Goal: Information Seeking & Learning: Find specific fact

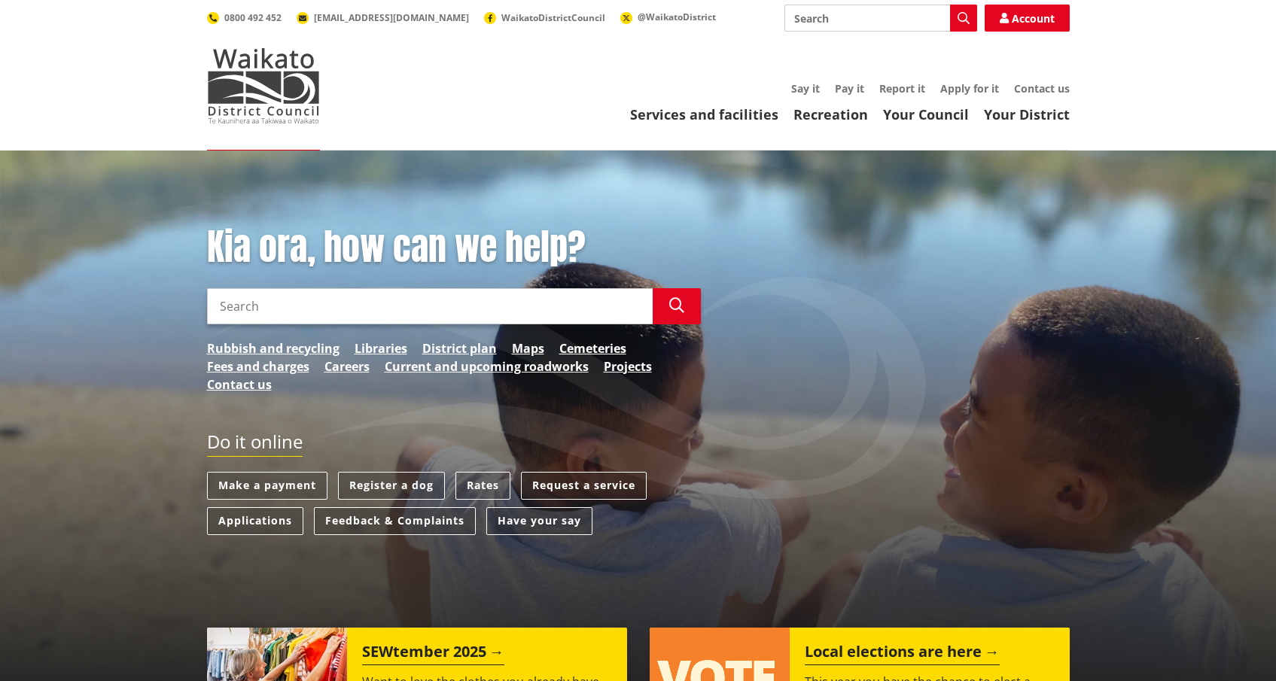
click at [391, 309] on input "Search" at bounding box center [430, 306] width 446 height 36
click at [636, 368] on link "Projects" at bounding box center [628, 367] width 48 height 18
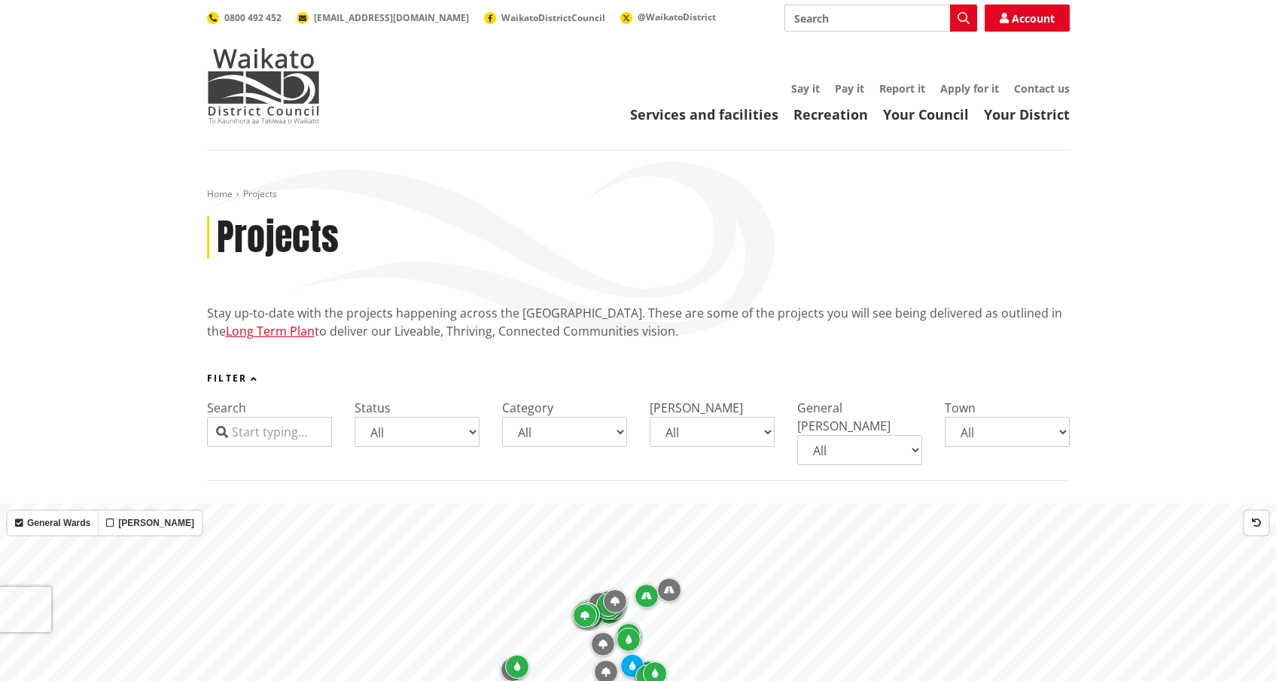
click at [303, 429] on input "Search" at bounding box center [269, 432] width 125 height 30
type input "temple"
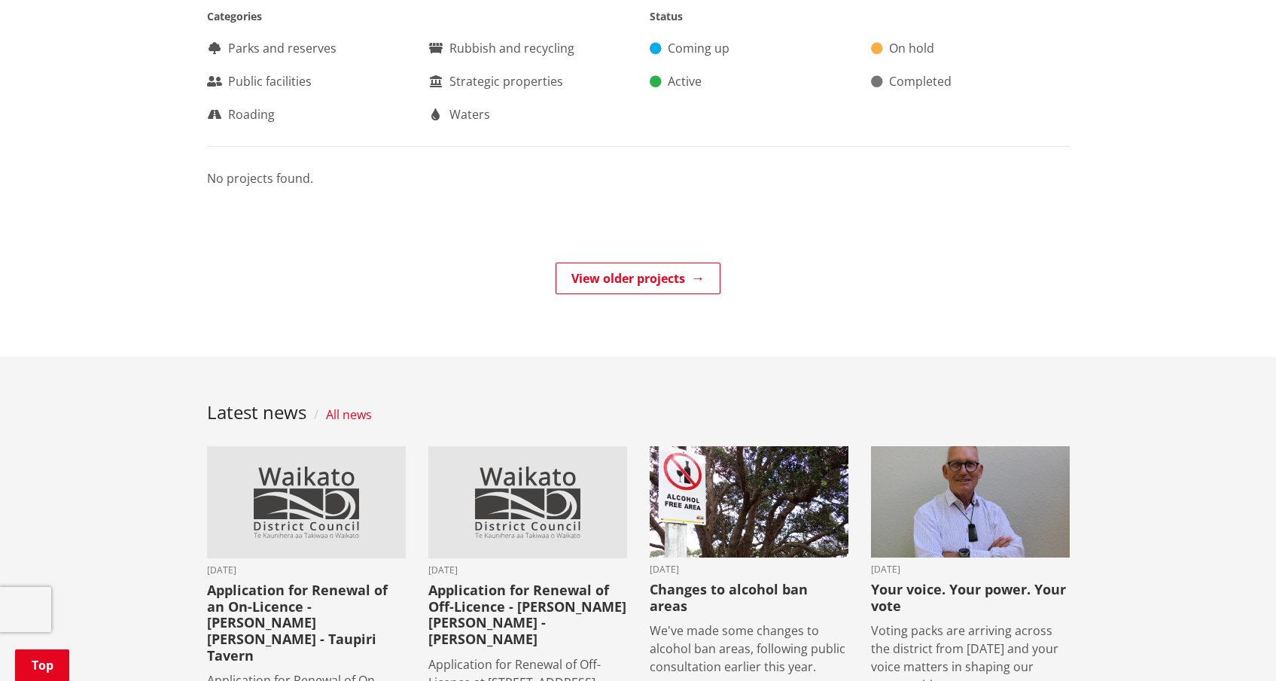
scroll to position [1122, 0]
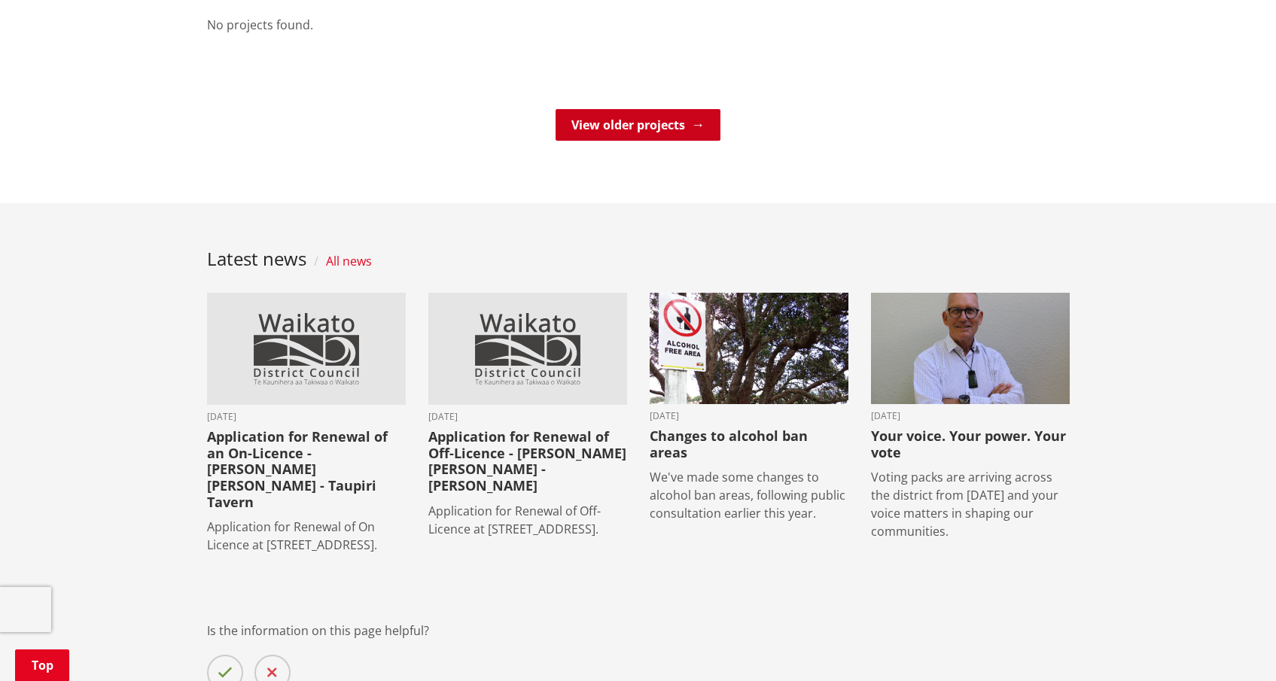
click at [642, 109] on link "View older projects" at bounding box center [638, 125] width 165 height 32
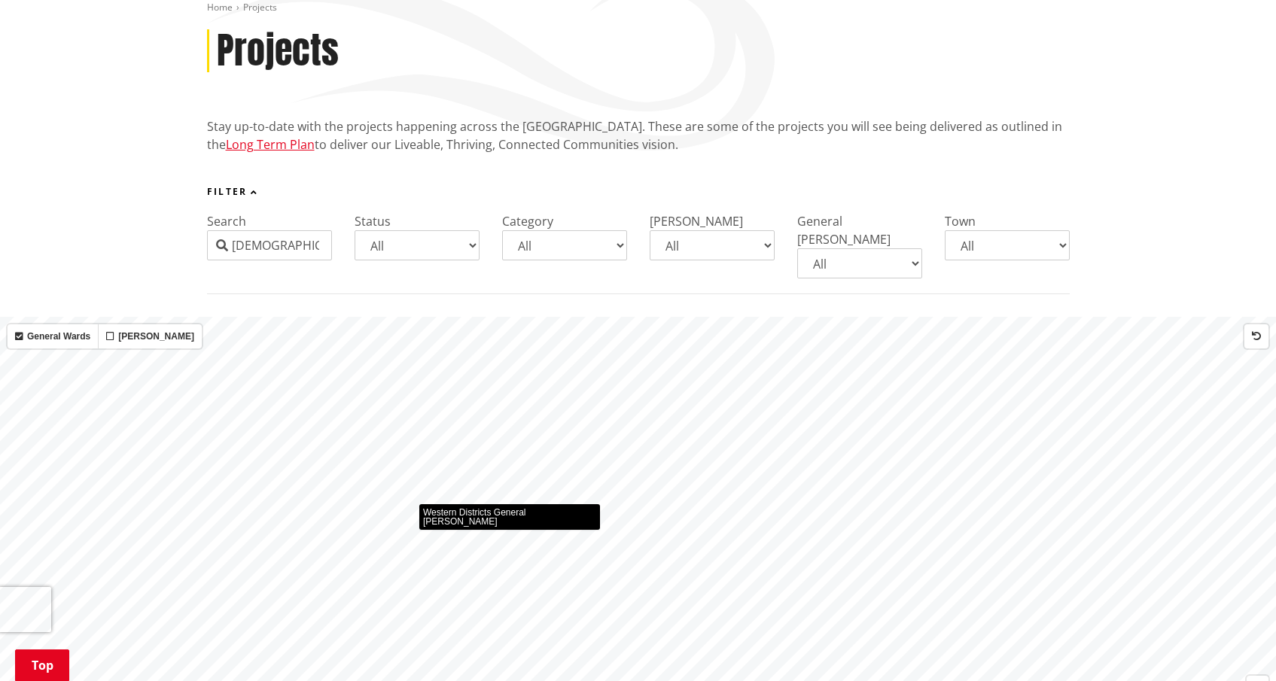
scroll to position [0, 0]
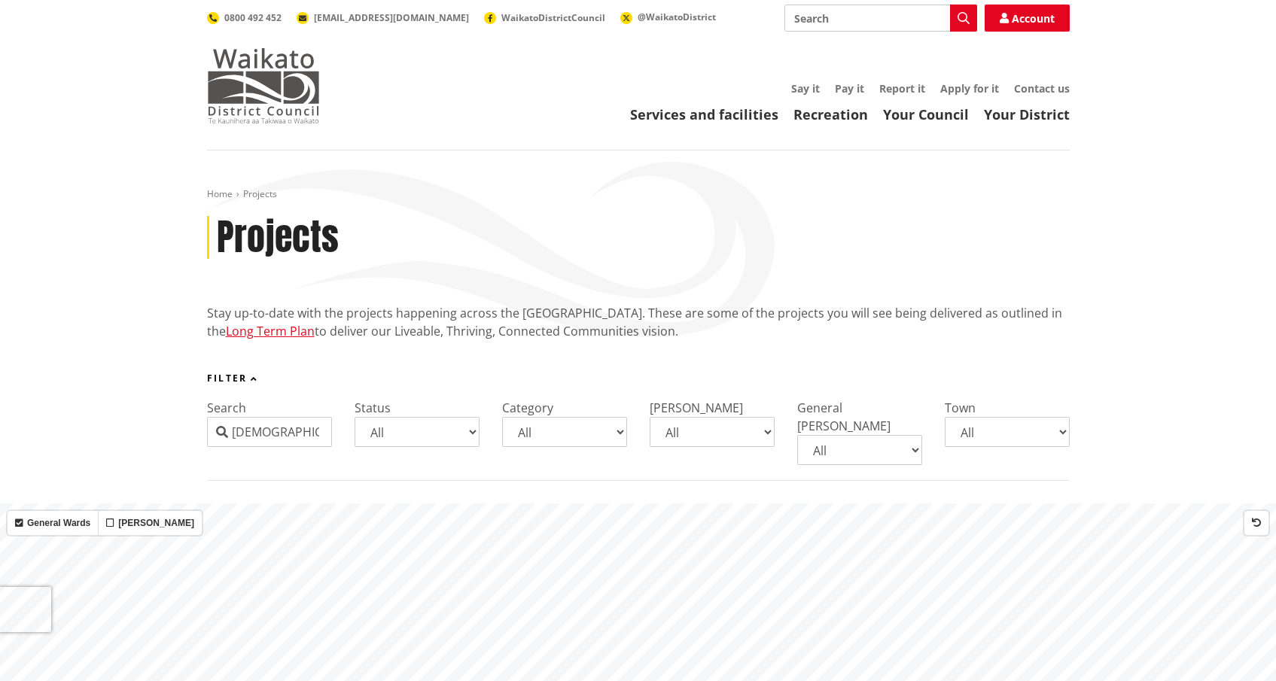
click at [272, 84] on img at bounding box center [263, 85] width 113 height 75
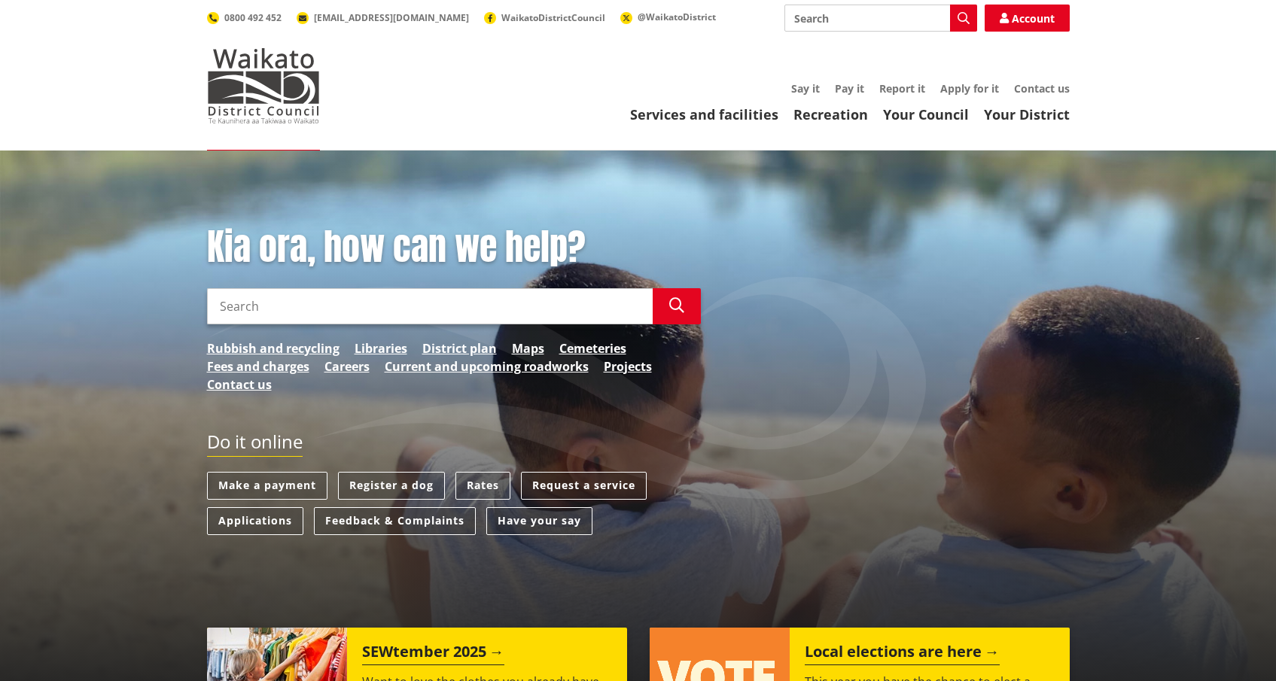
click at [315, 307] on input "Search" at bounding box center [430, 306] width 446 height 36
click at [550, 528] on link "Have your say" at bounding box center [539, 521] width 106 height 28
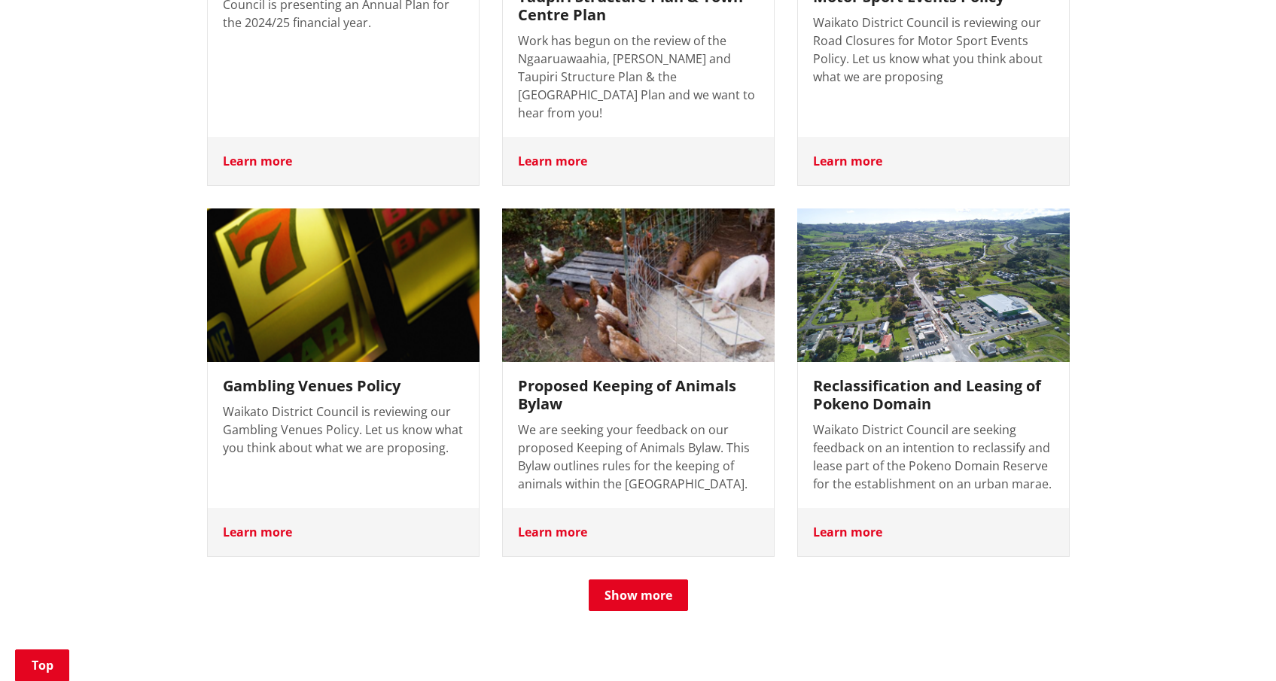
scroll to position [1575, 0]
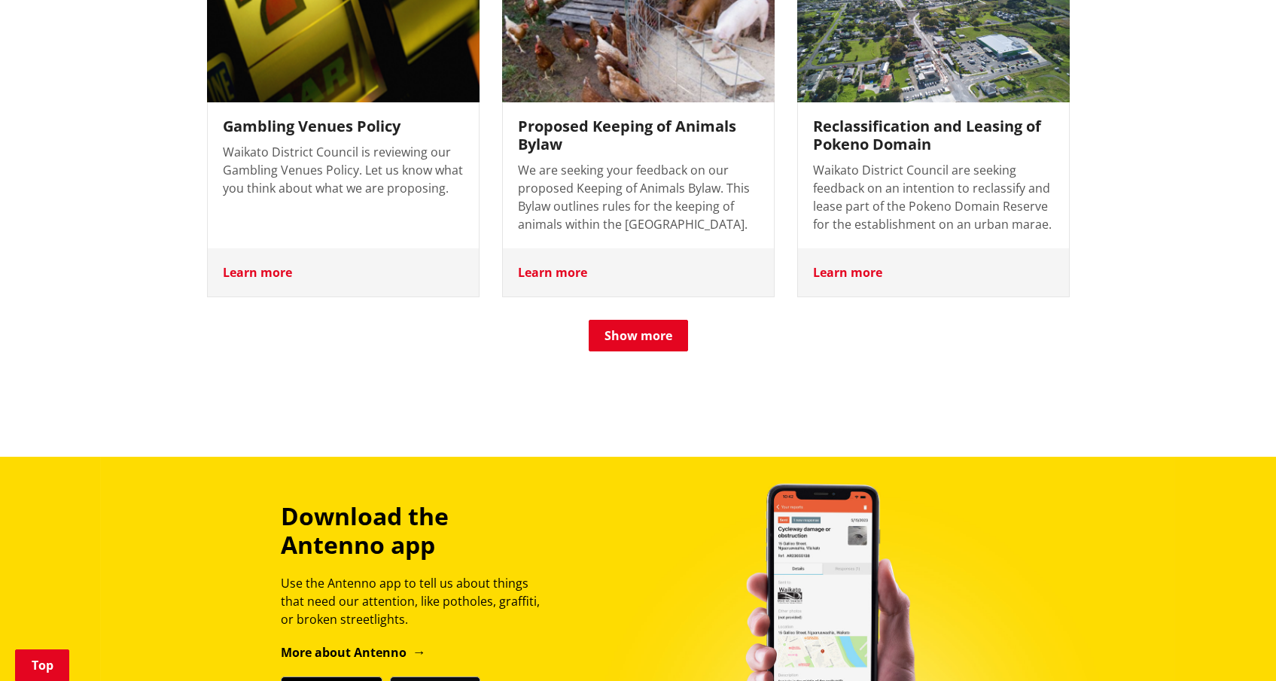
click at [671, 320] on button "Show more" at bounding box center [638, 336] width 99 height 32
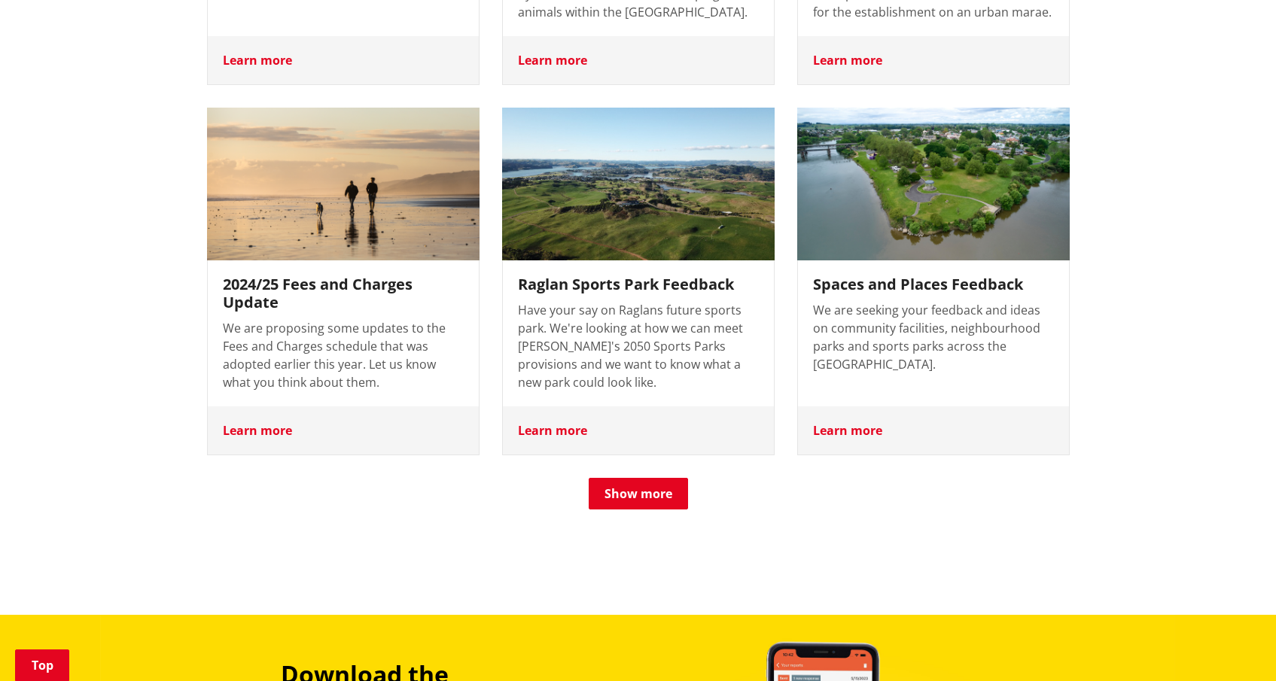
scroll to position [1906, 0]
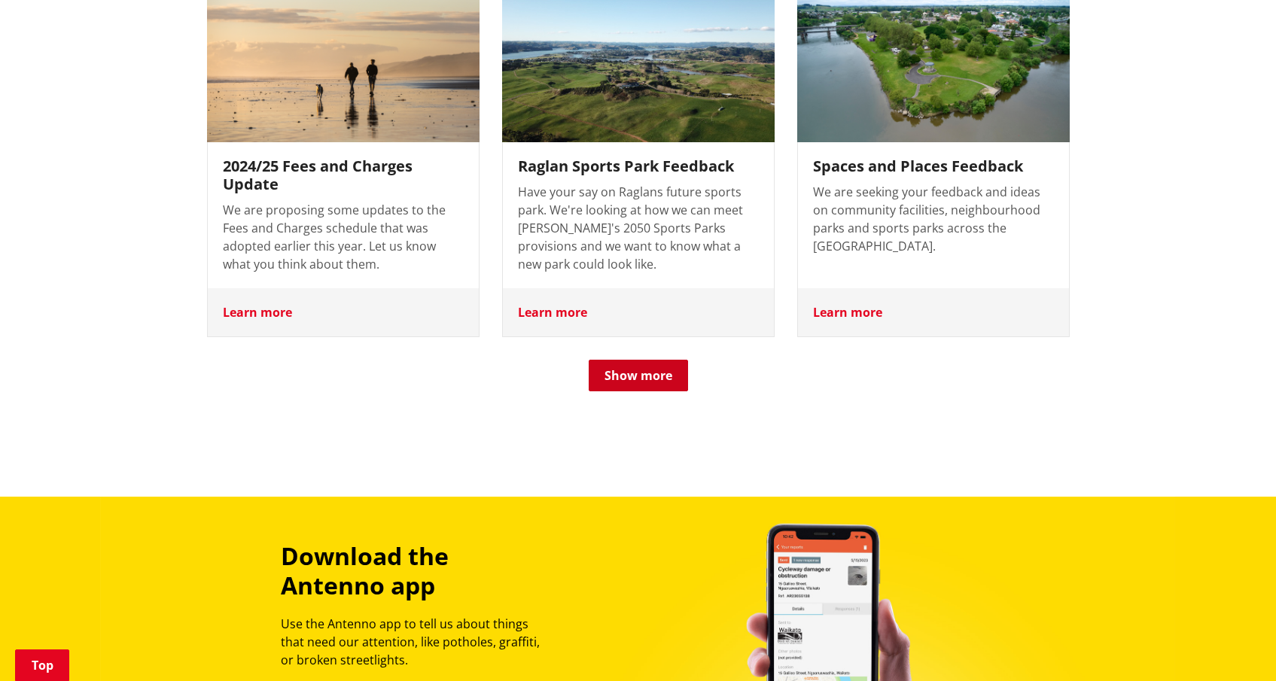
click at [651, 360] on button "Show more" at bounding box center [638, 376] width 99 height 32
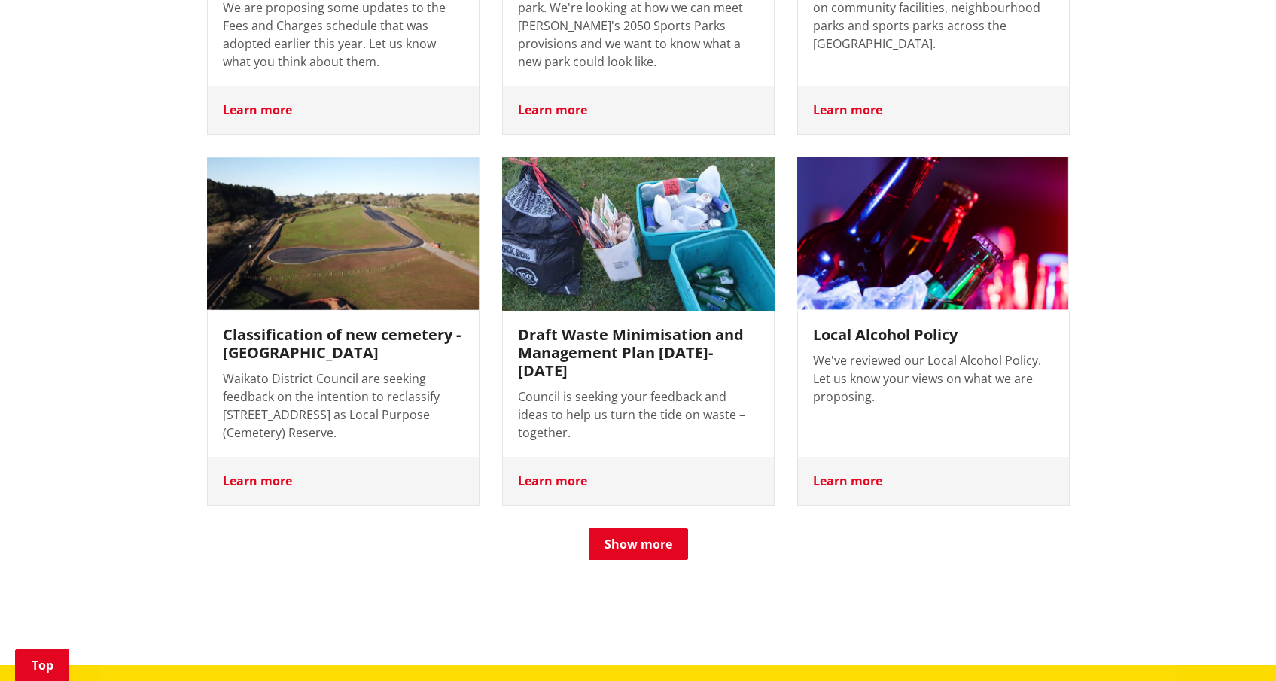
scroll to position [2111, 0]
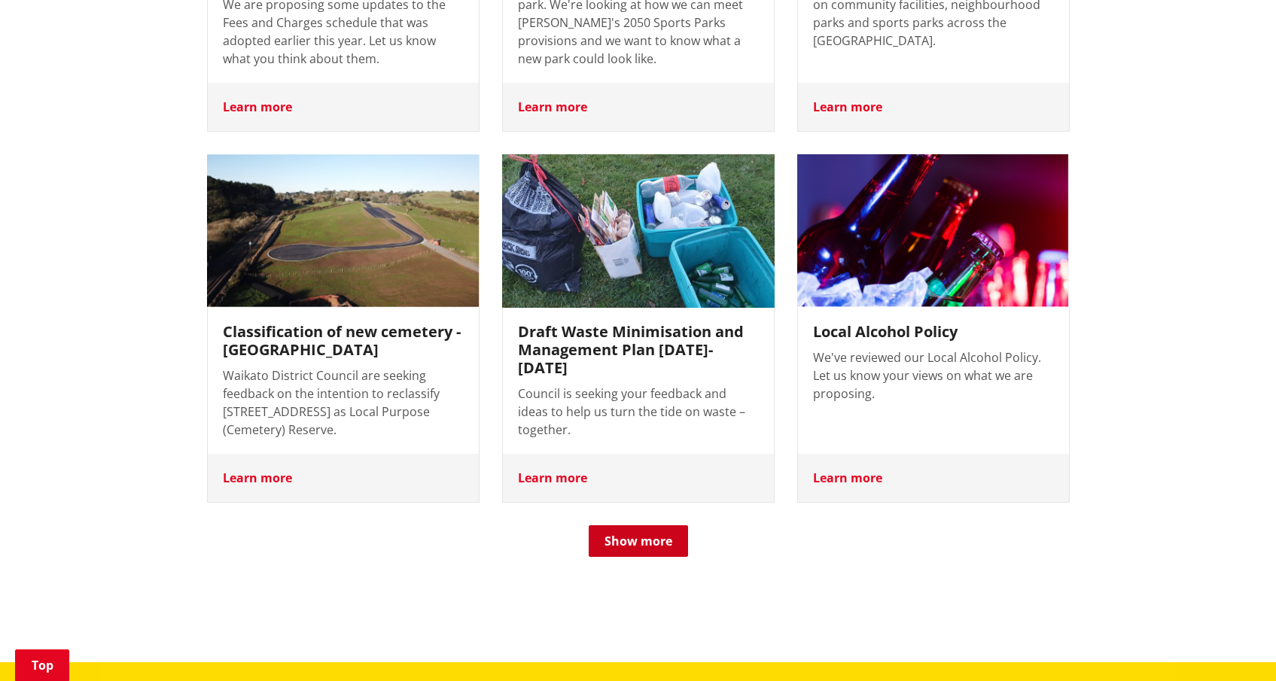
click at [656, 525] on button "Show more" at bounding box center [638, 541] width 99 height 32
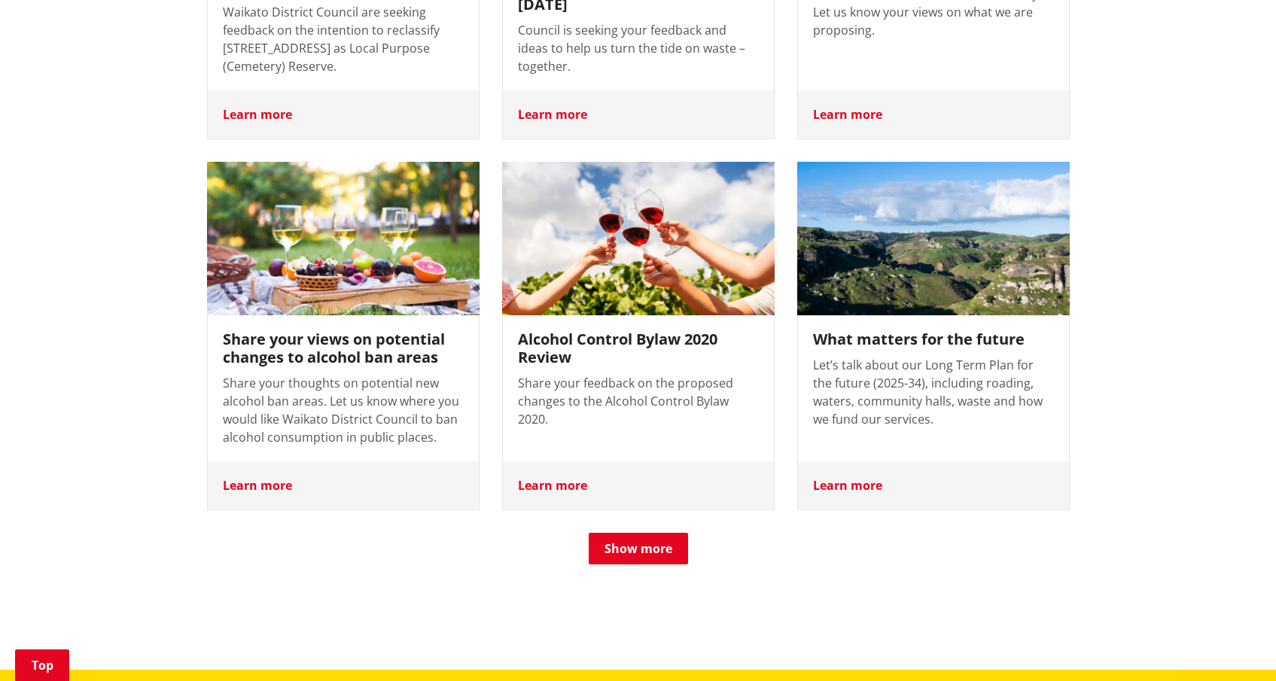
scroll to position [2600, 0]
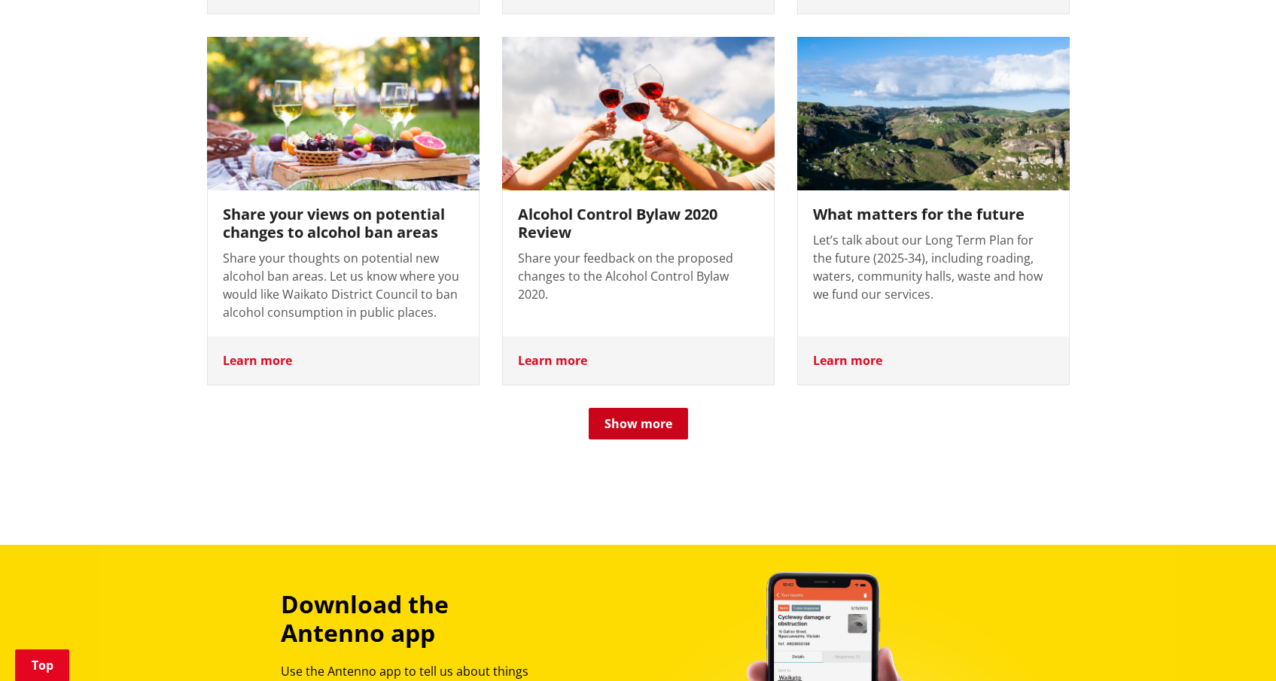
click at [655, 408] on button "Show more" at bounding box center [638, 424] width 99 height 32
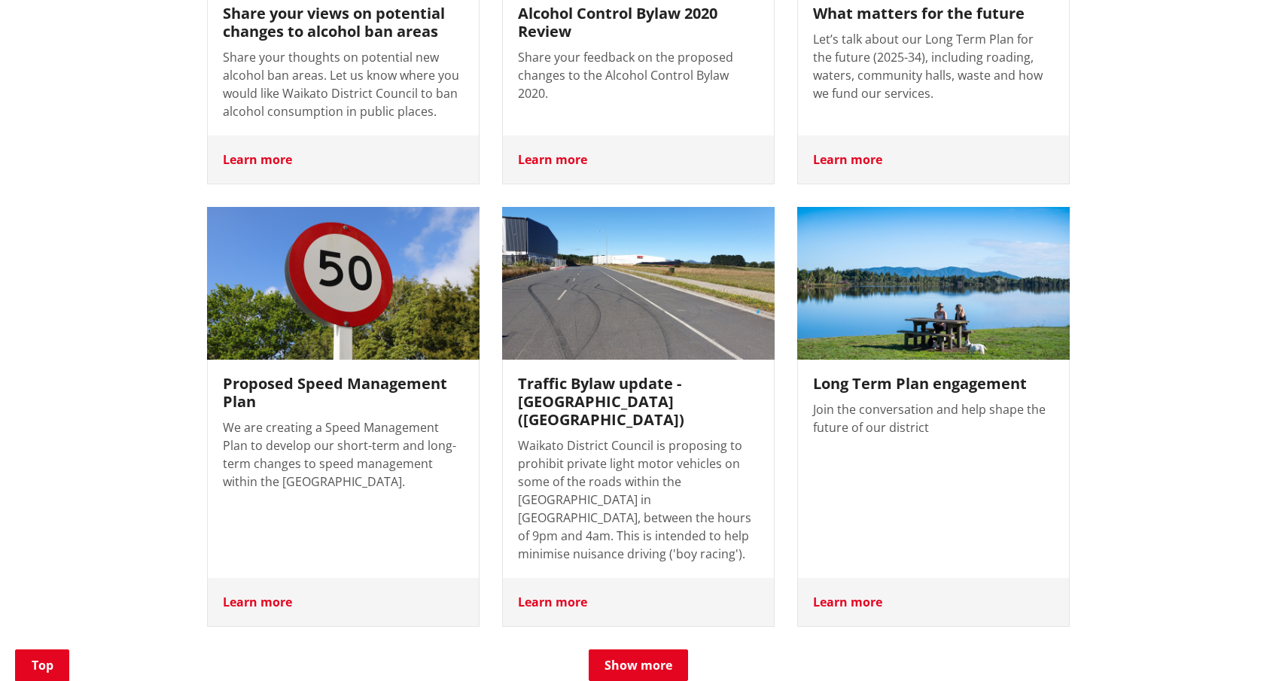
scroll to position [2804, 0]
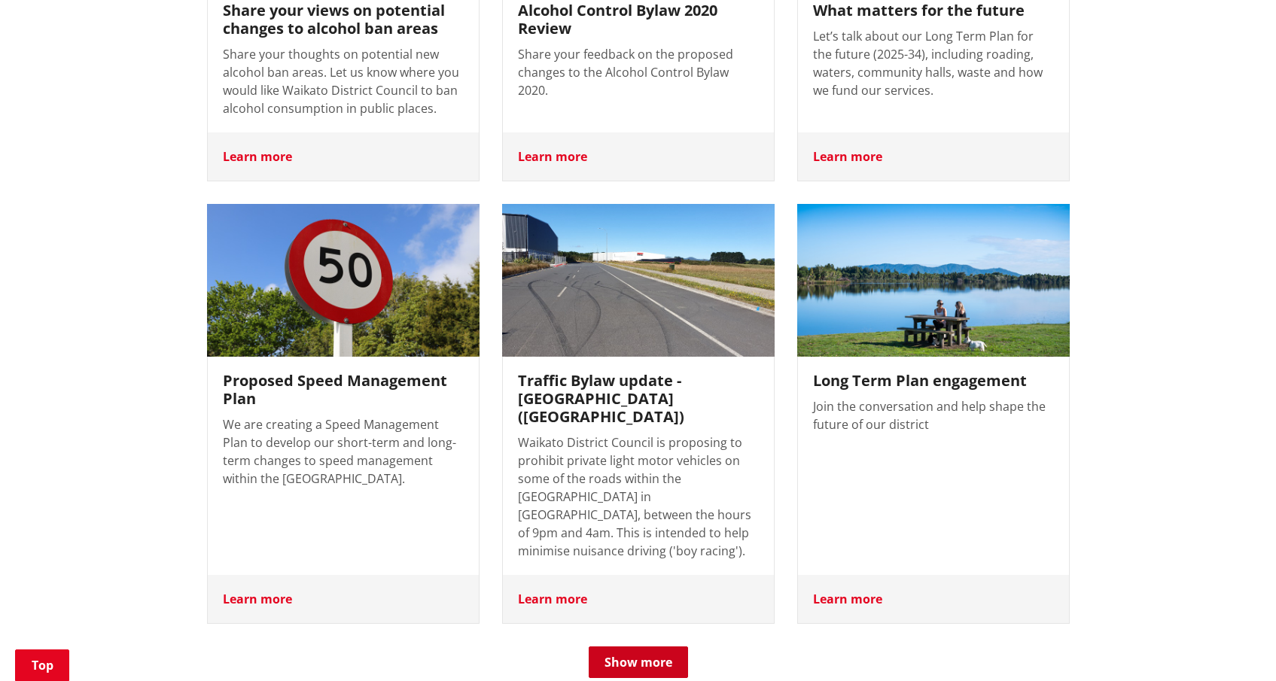
click at [643, 647] on button "Show more" at bounding box center [638, 663] width 99 height 32
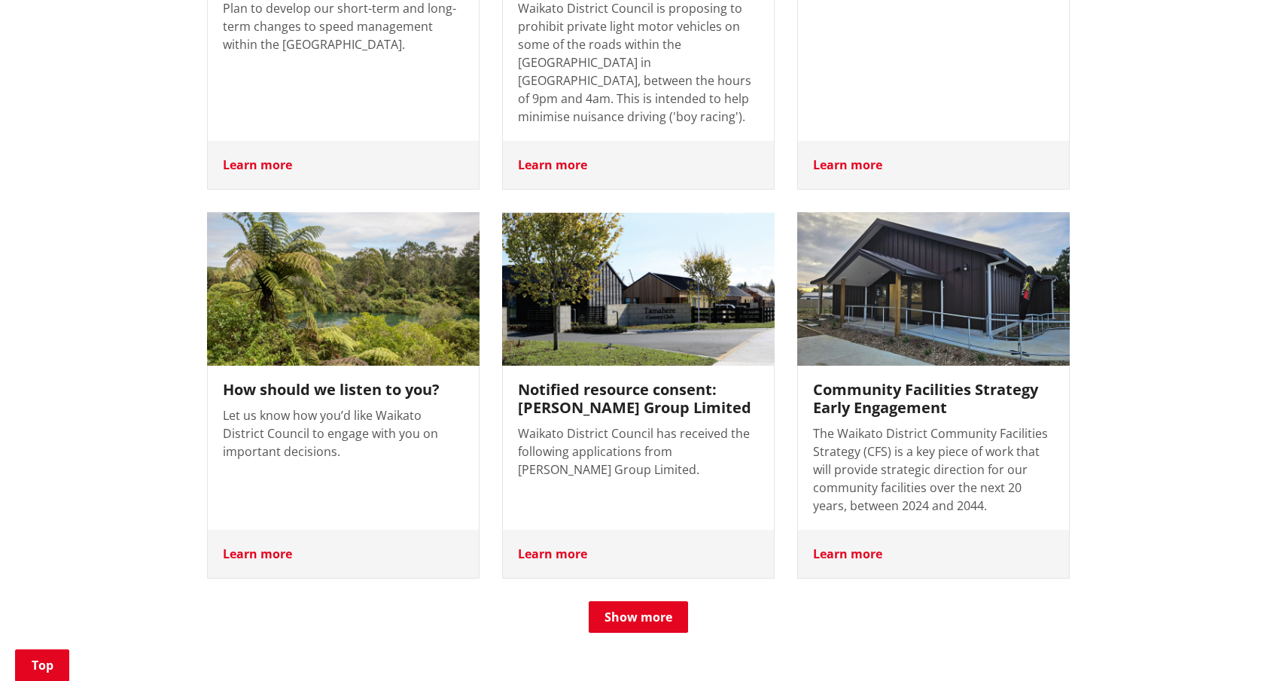
scroll to position [3241, 0]
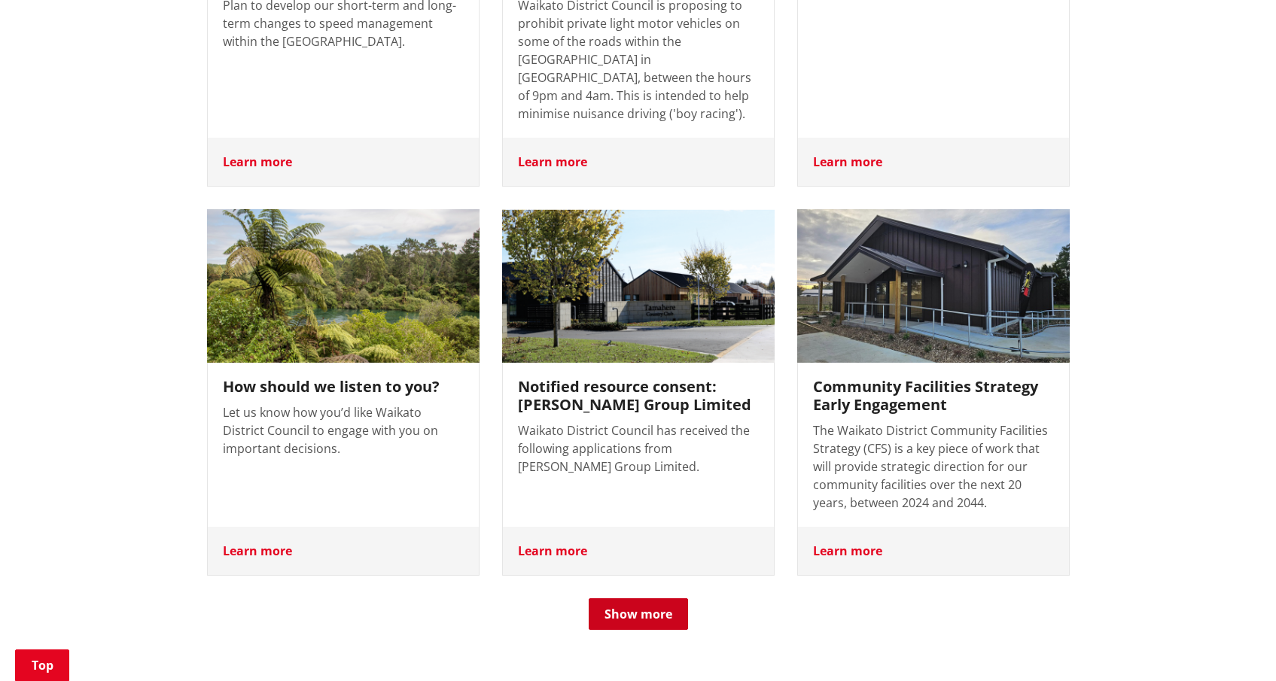
click at [651, 598] on button "Show more" at bounding box center [638, 614] width 99 height 32
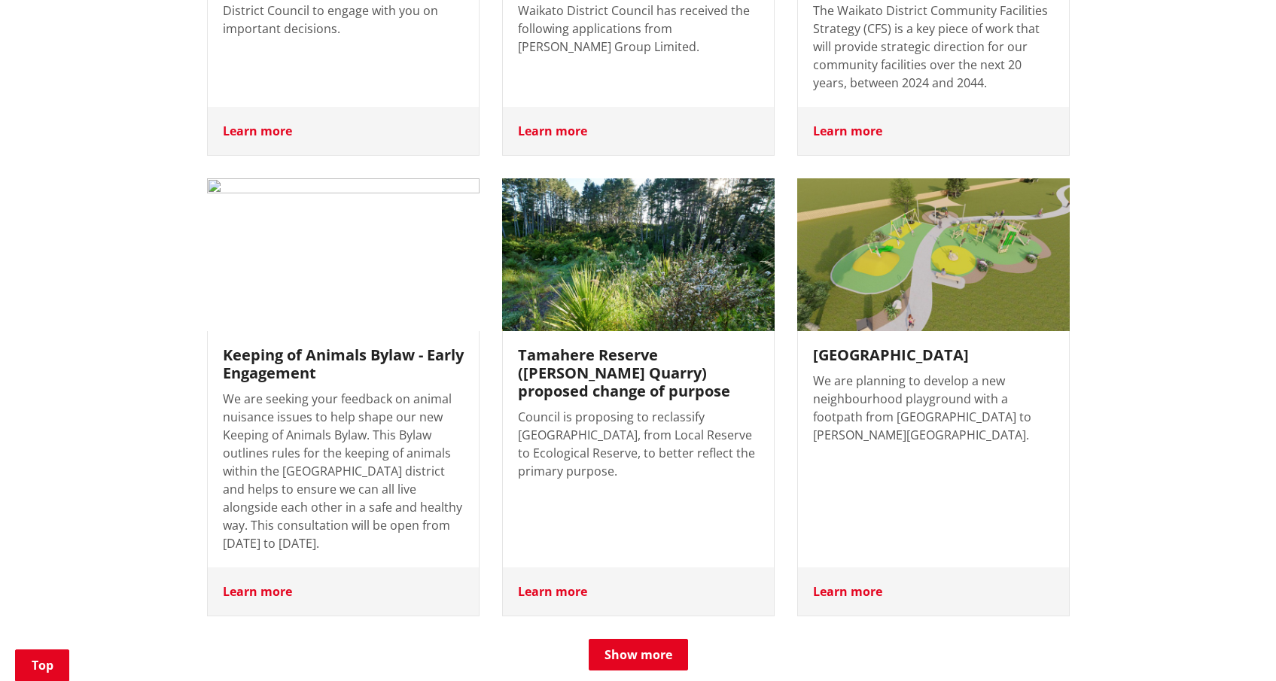
scroll to position [3760, 0]
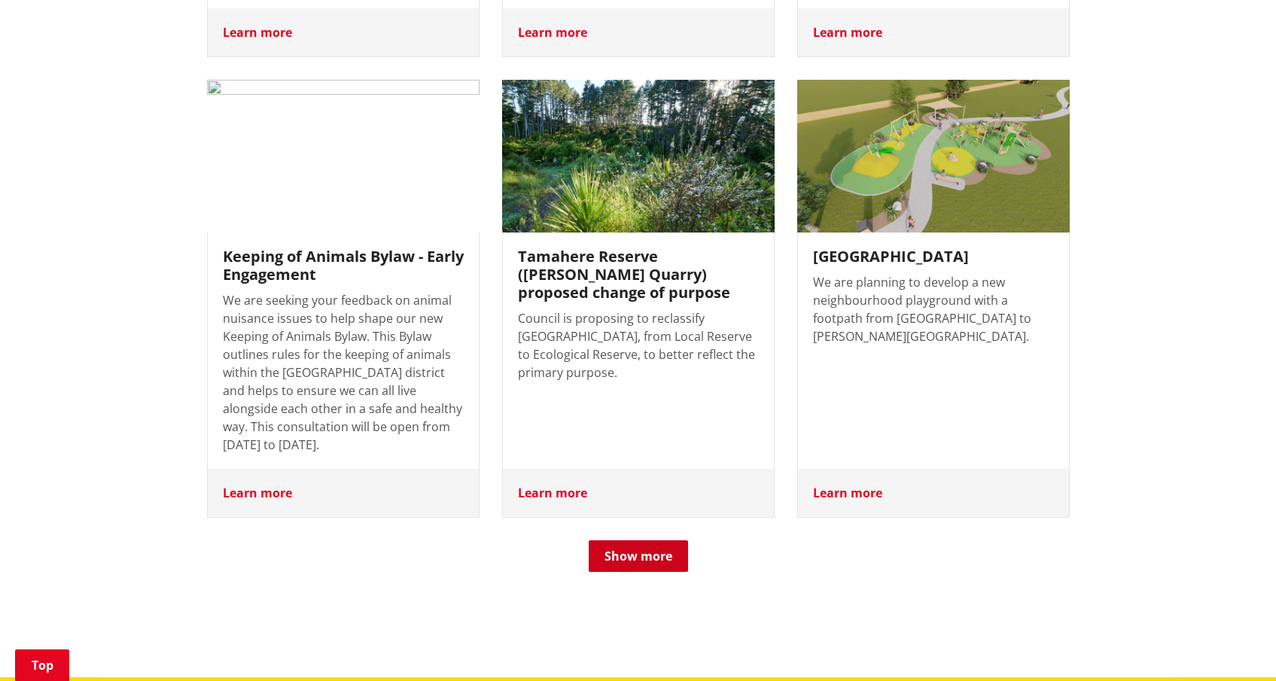
click at [640, 540] on button "Show more" at bounding box center [638, 556] width 99 height 32
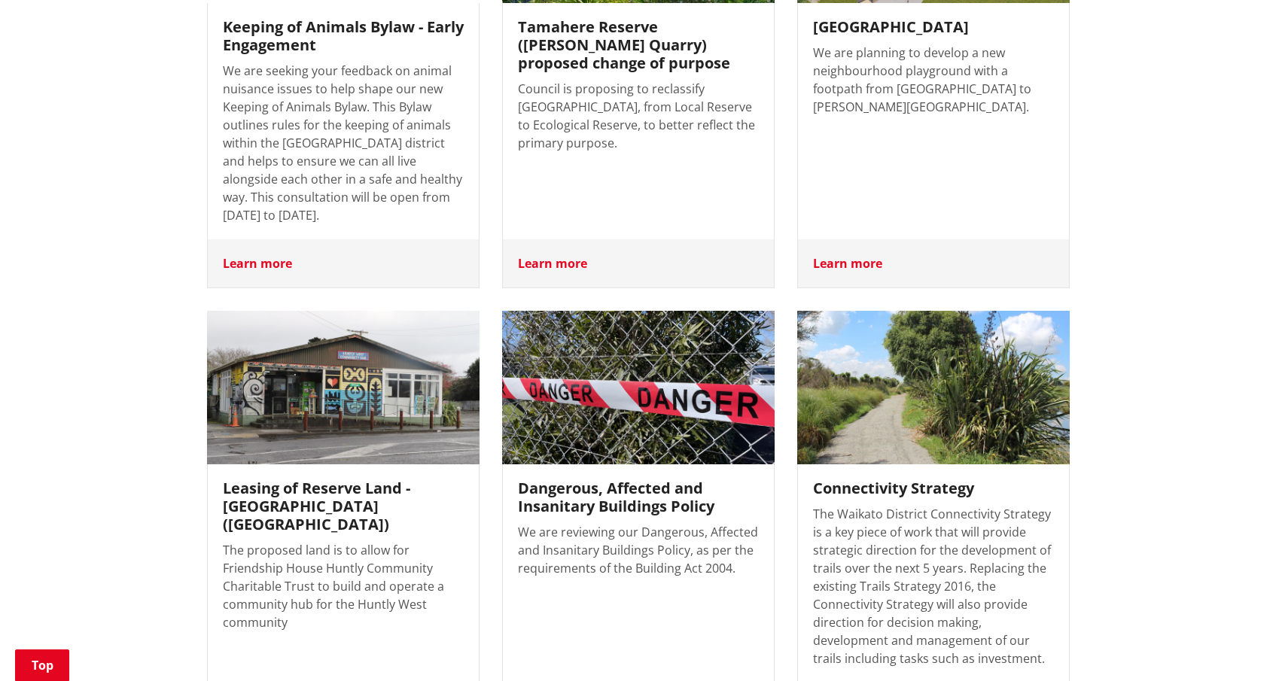
scroll to position [4115, 0]
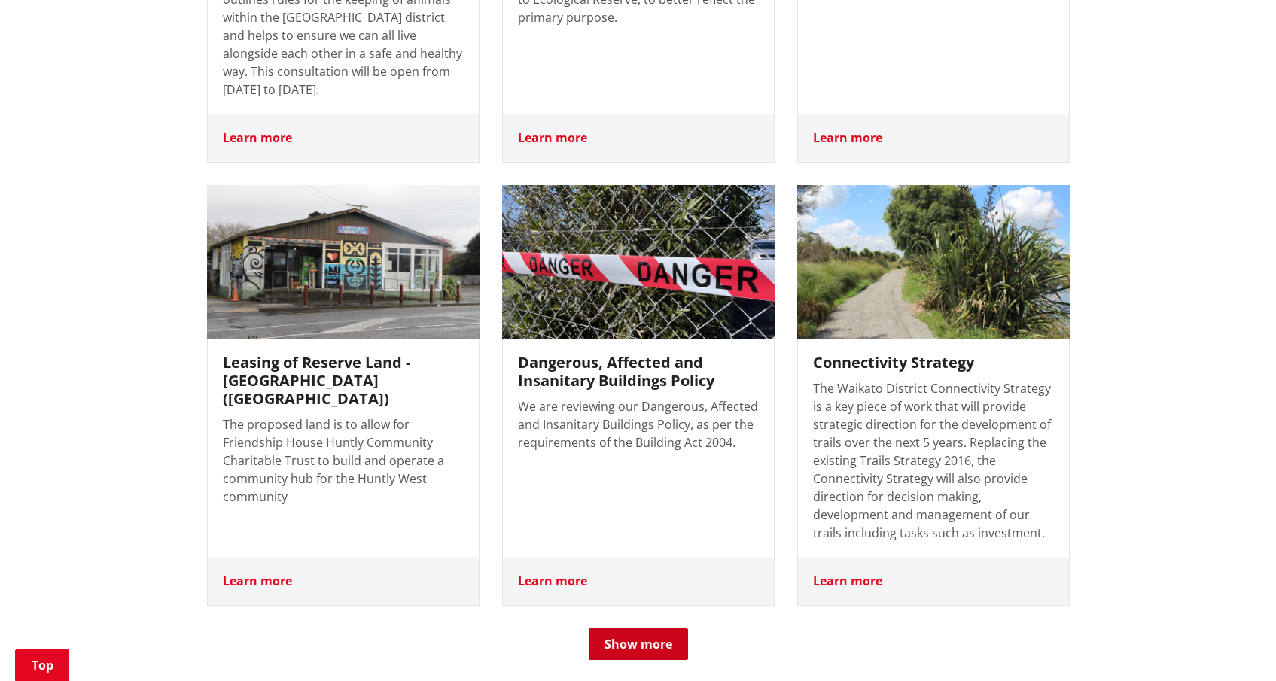
click at [658, 629] on button "Show more" at bounding box center [638, 645] width 99 height 32
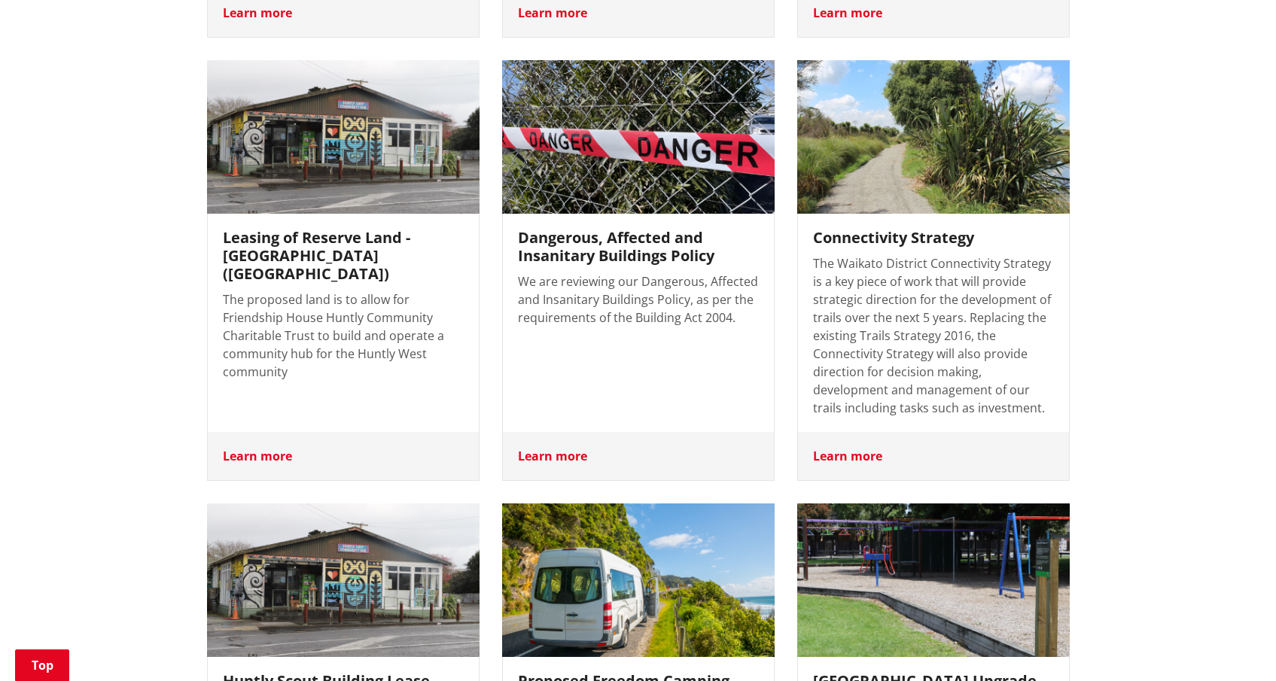
scroll to position [4550, 0]
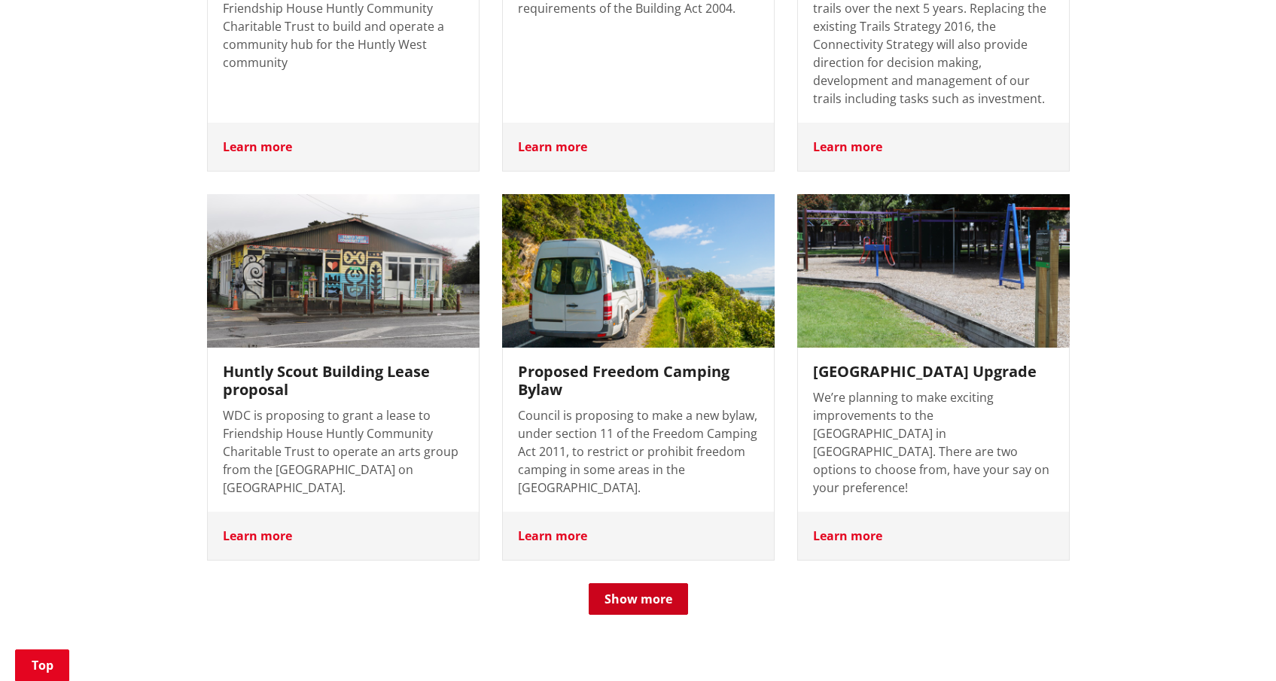
click at [623, 583] on button "Show more" at bounding box center [638, 599] width 99 height 32
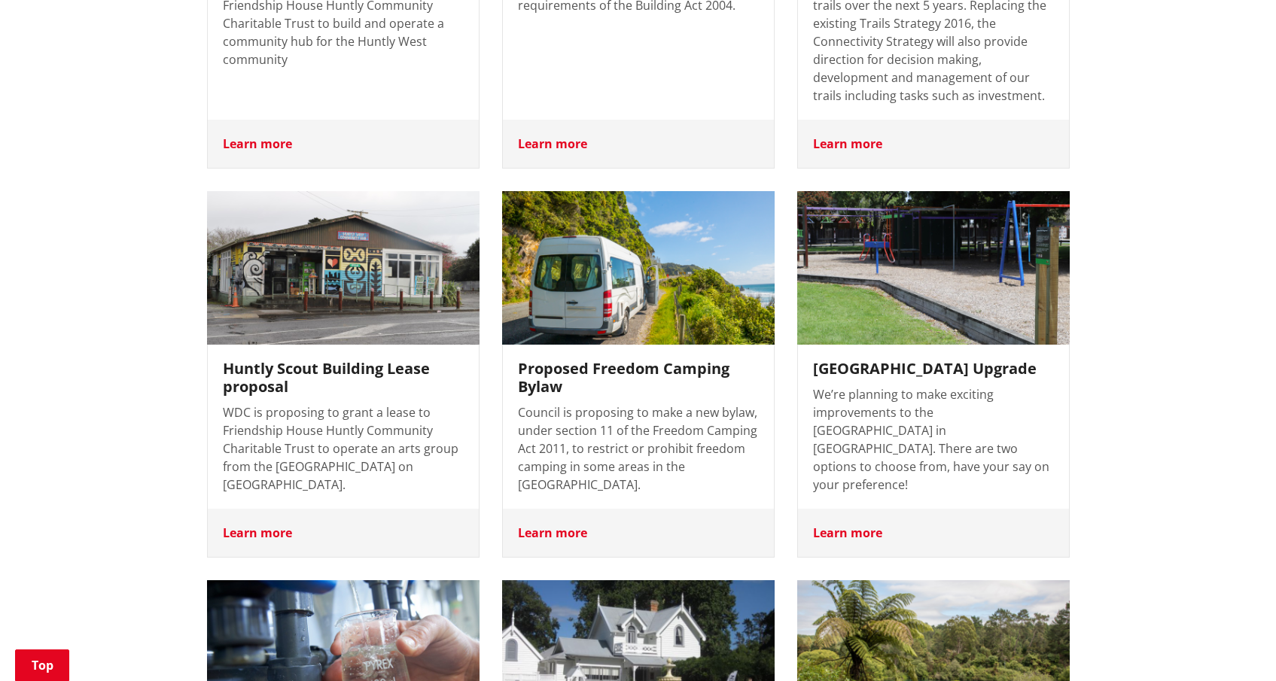
scroll to position [4994, 0]
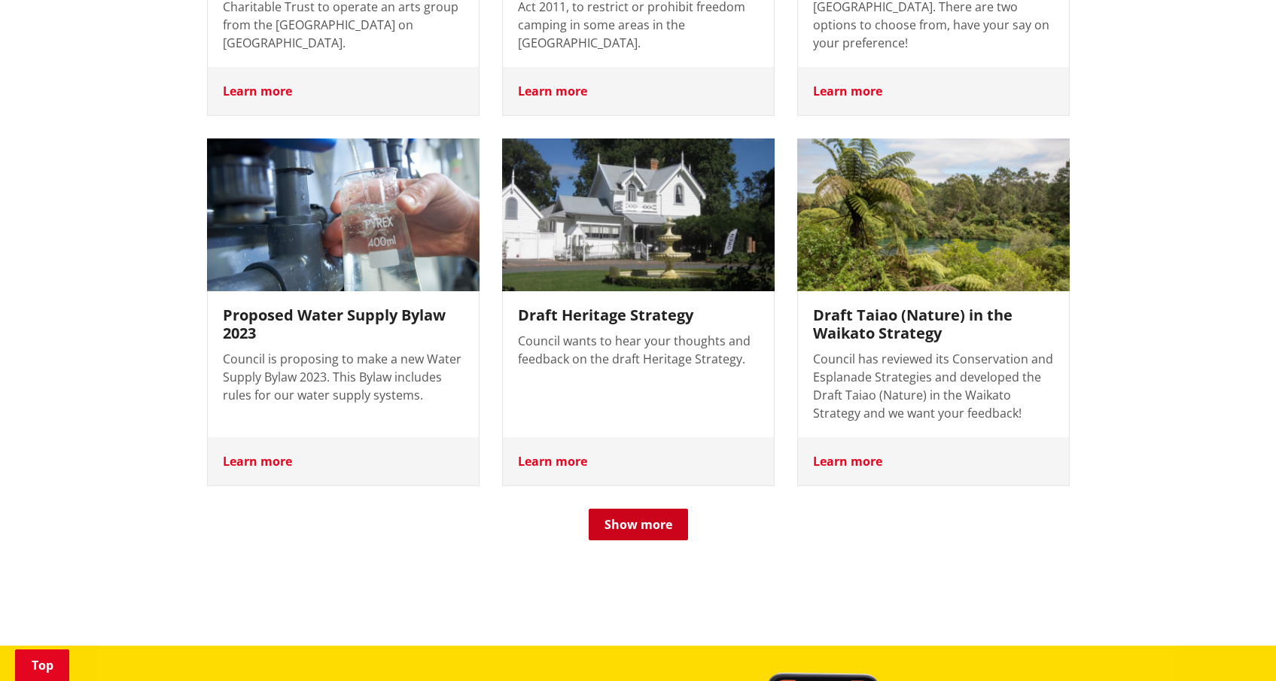
click at [638, 509] on button "Show more" at bounding box center [638, 525] width 99 height 32
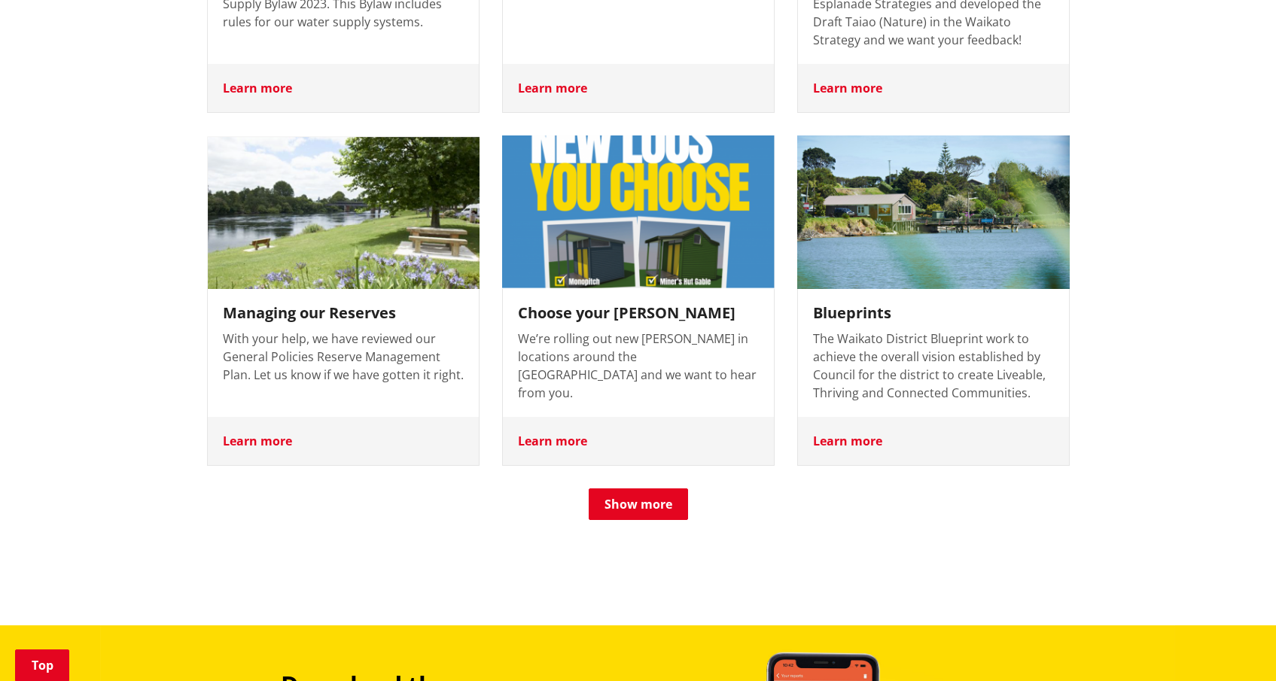
scroll to position [5517, 0]
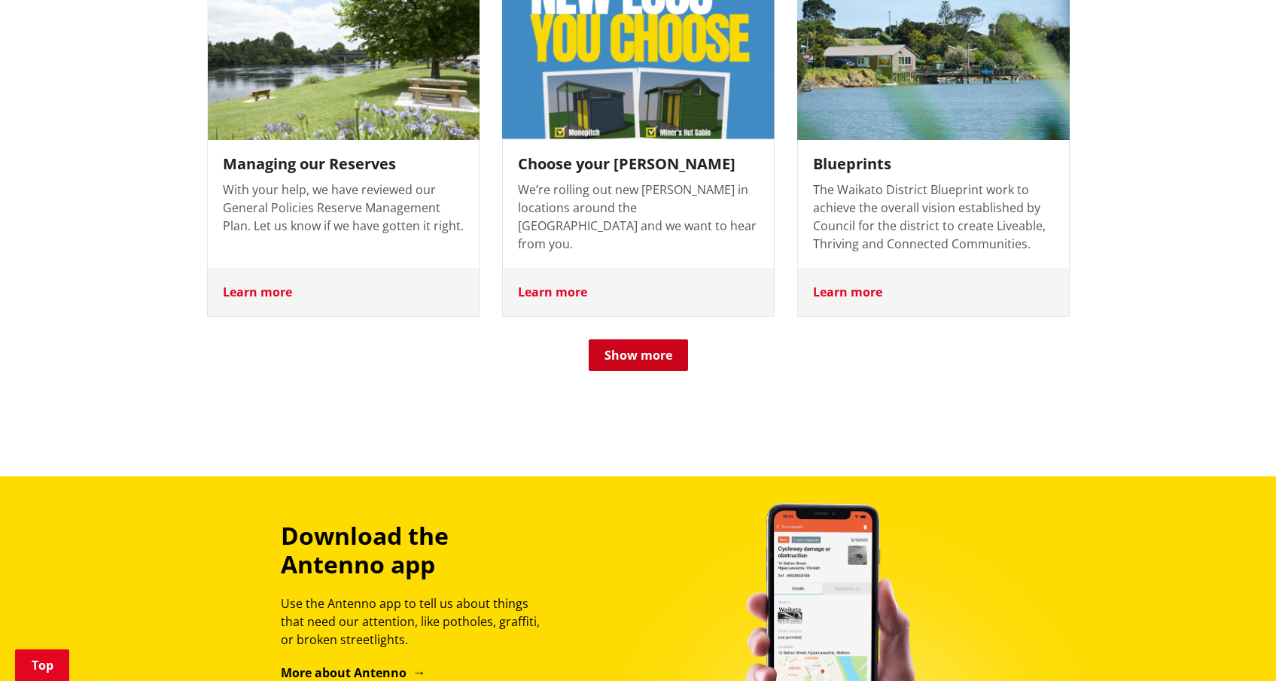
click at [679, 339] on button "Show more" at bounding box center [638, 355] width 99 height 32
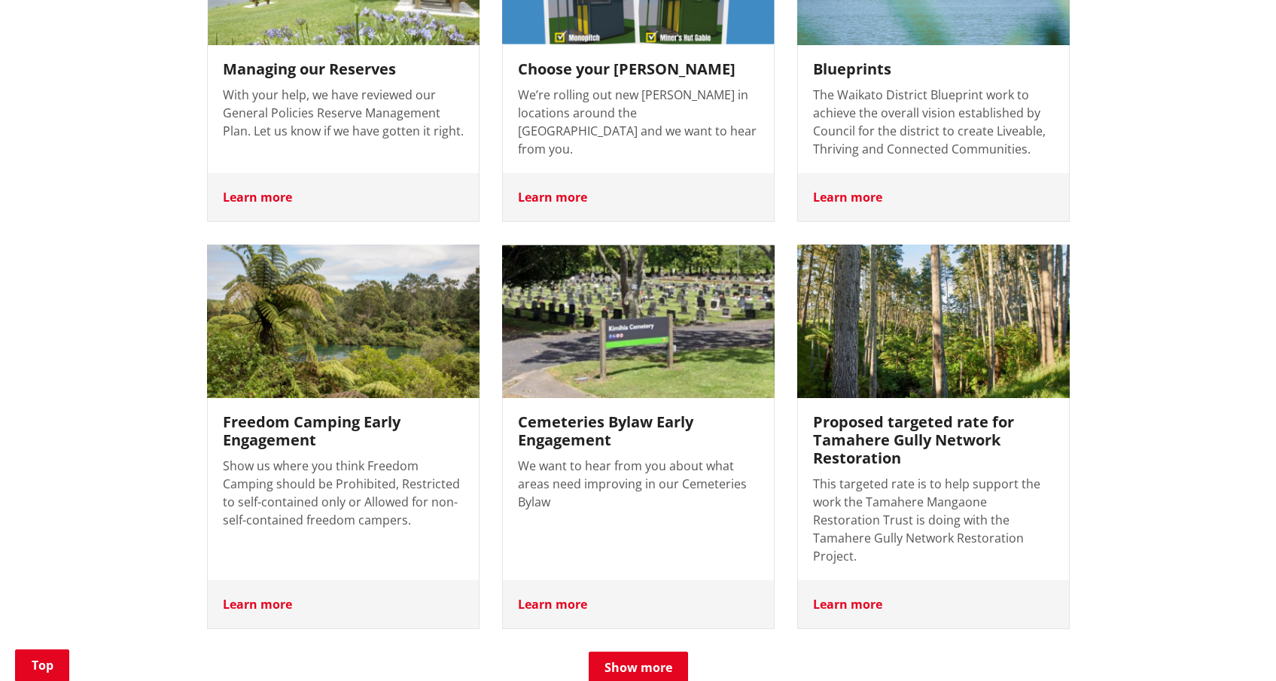
scroll to position [5775, 0]
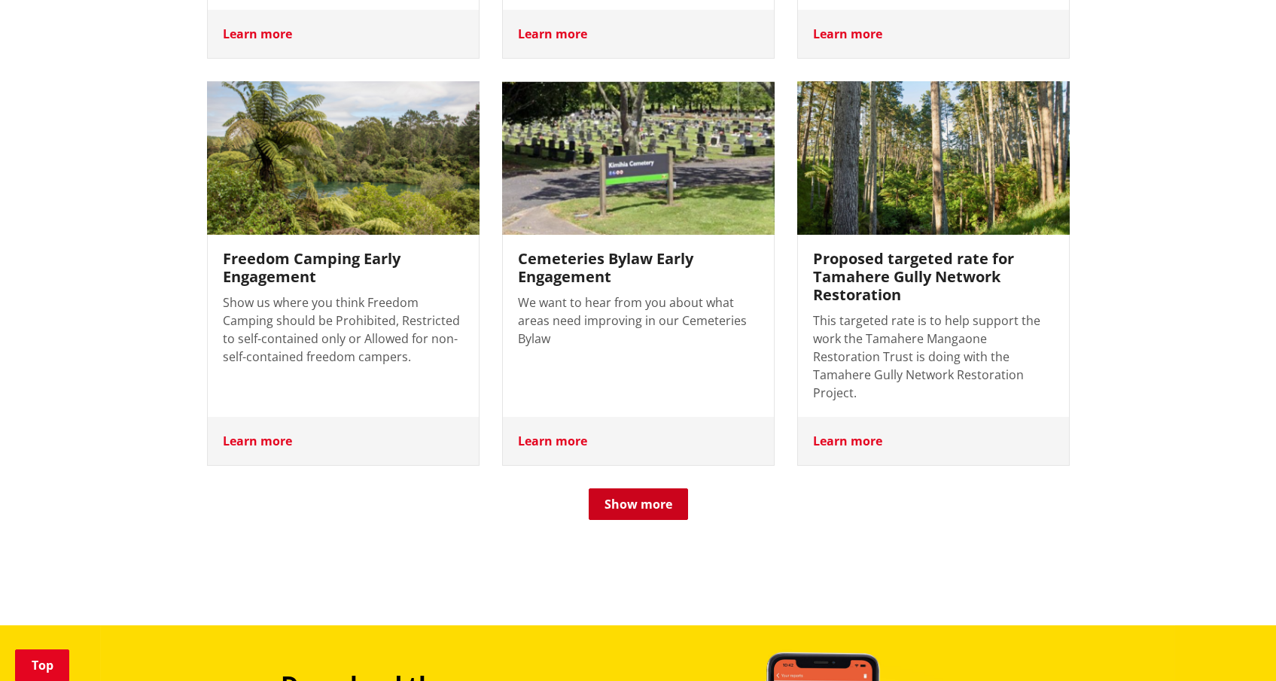
click at [669, 489] on button "Show more" at bounding box center [638, 505] width 99 height 32
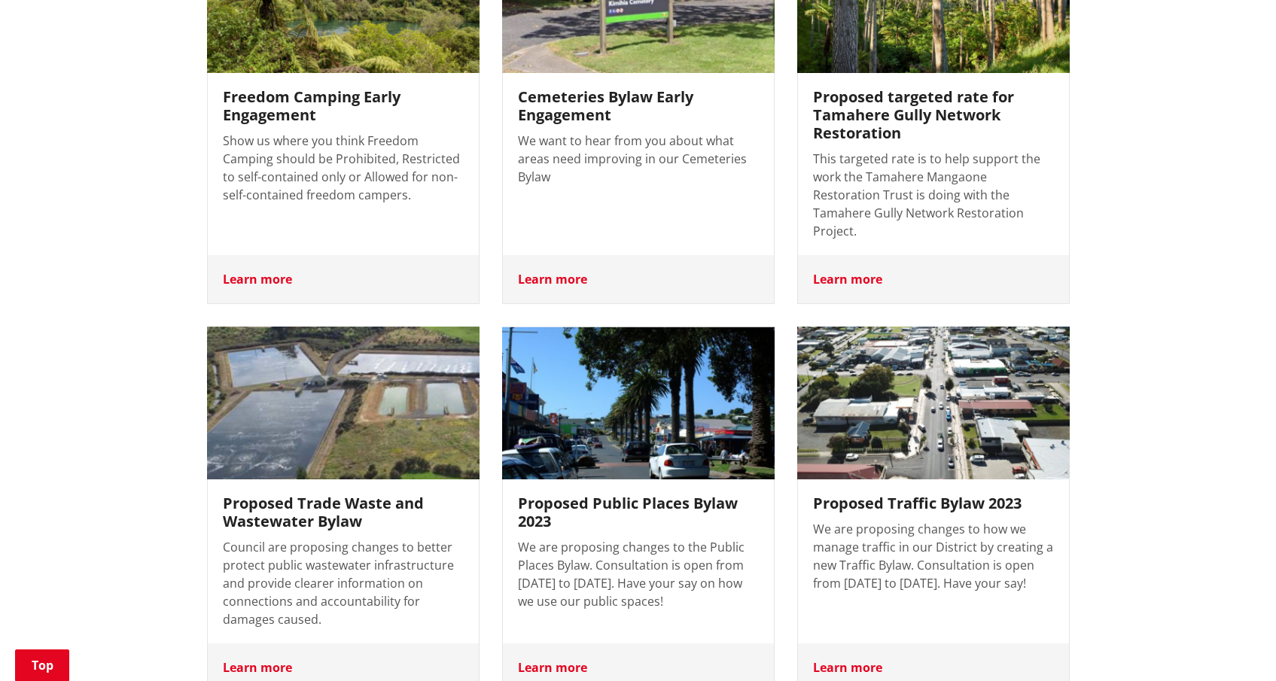
scroll to position [6039, 0]
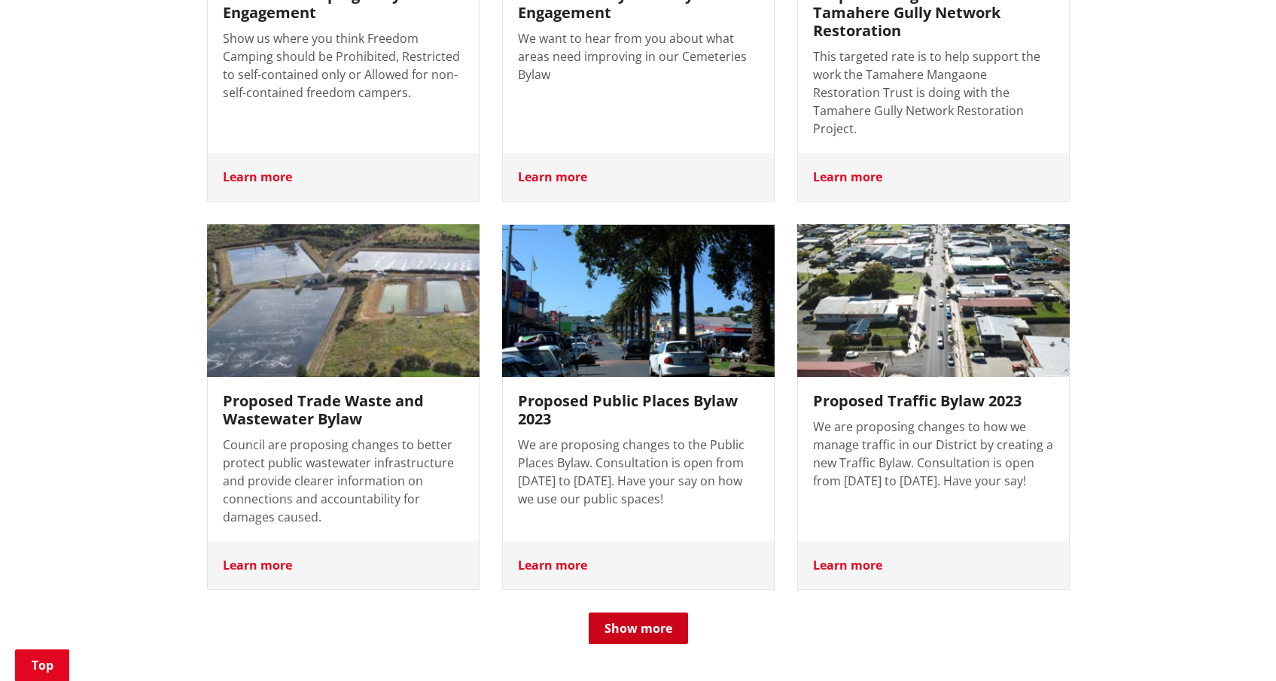
click at [630, 613] on button "Show more" at bounding box center [638, 629] width 99 height 32
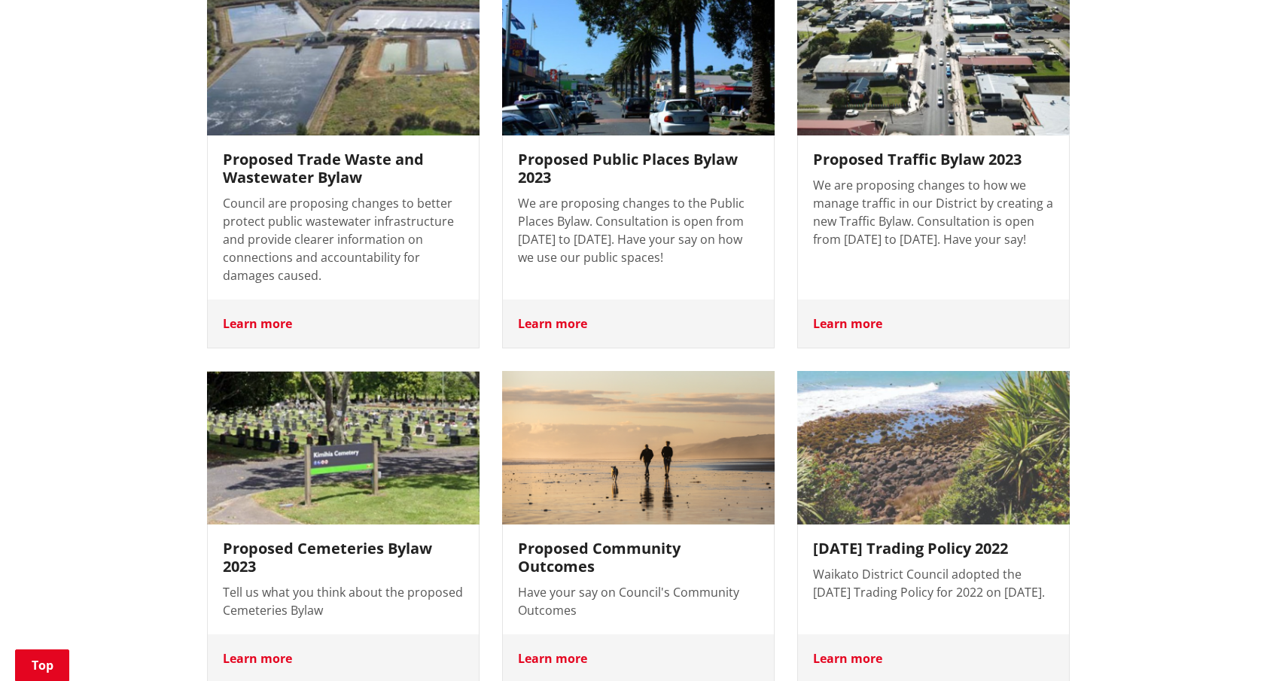
scroll to position [6324, 0]
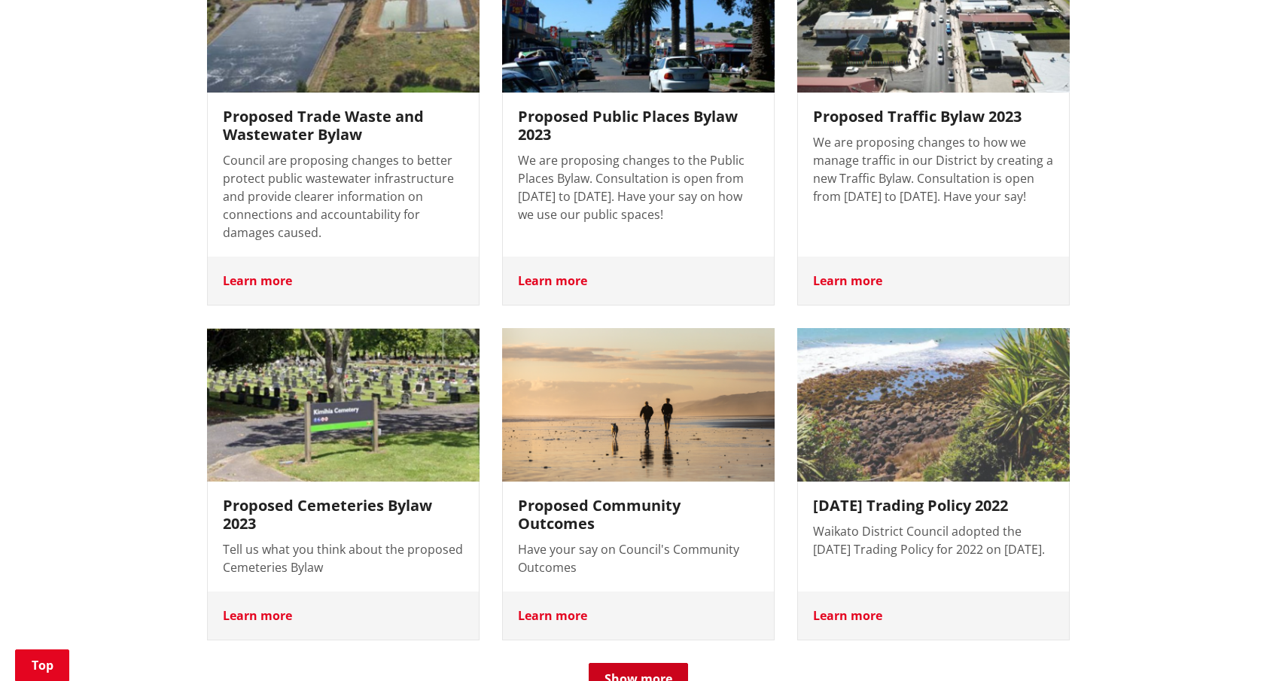
click at [650, 663] on button "Show more" at bounding box center [638, 679] width 99 height 32
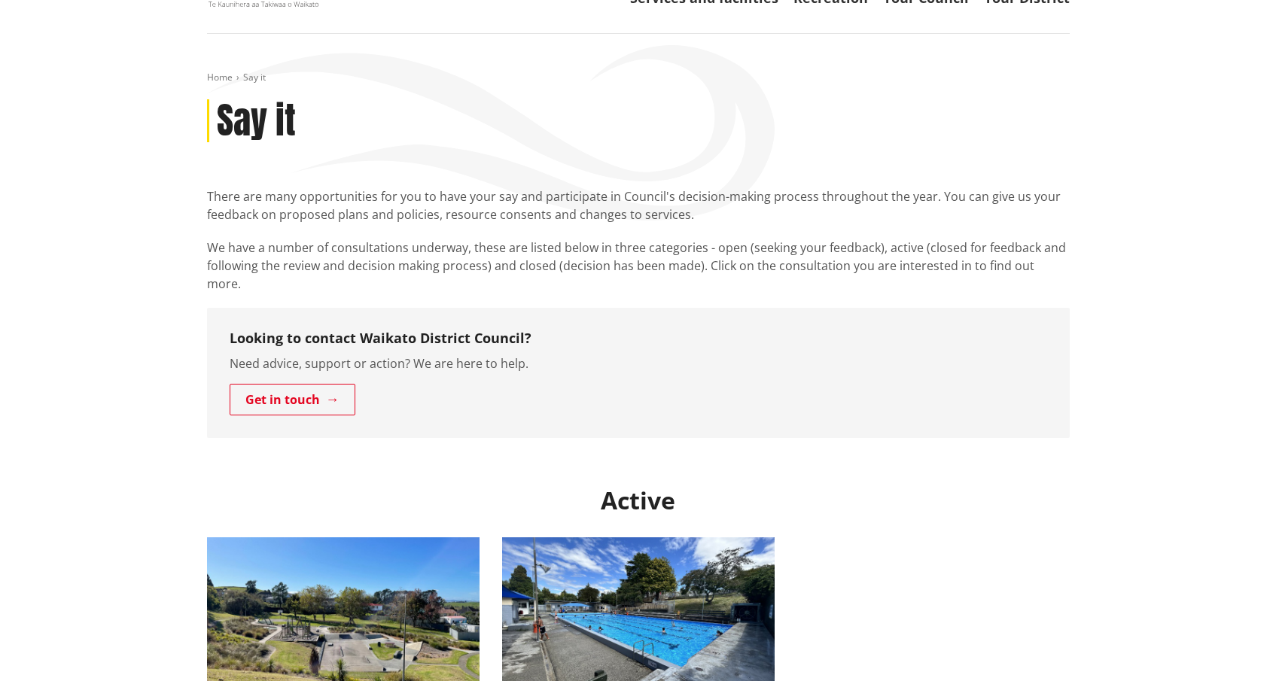
scroll to position [0, 0]
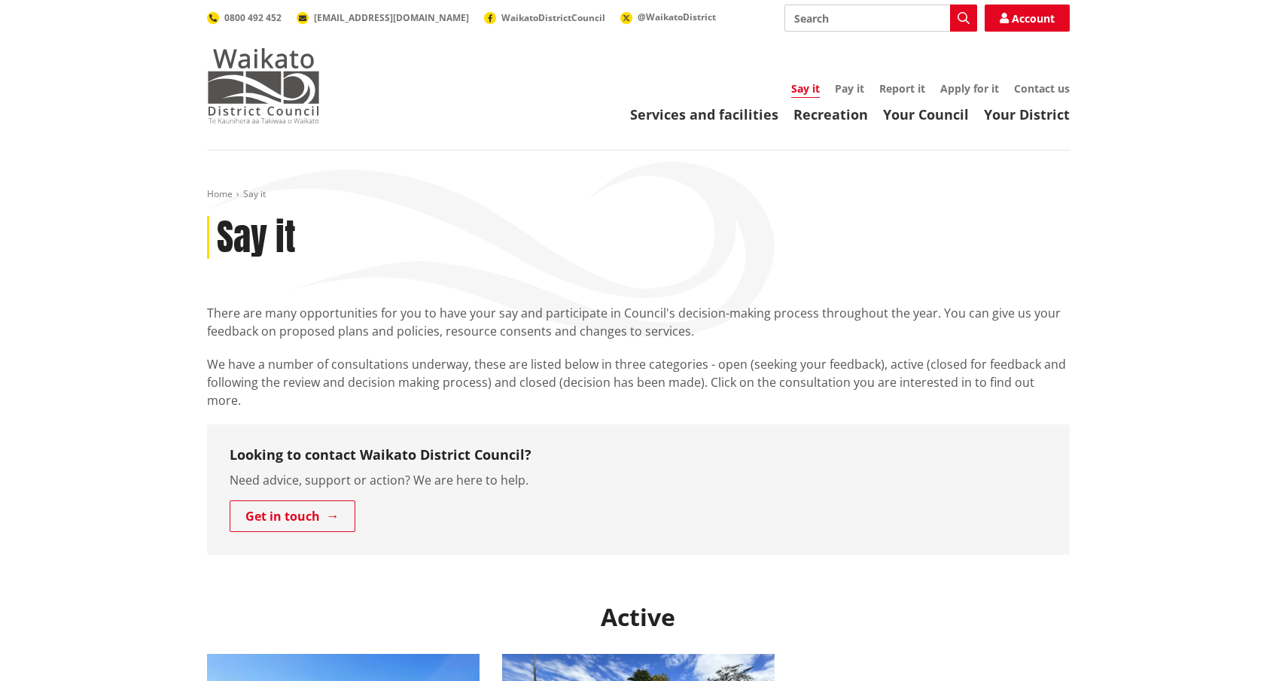
click at [236, 72] on img at bounding box center [263, 85] width 113 height 75
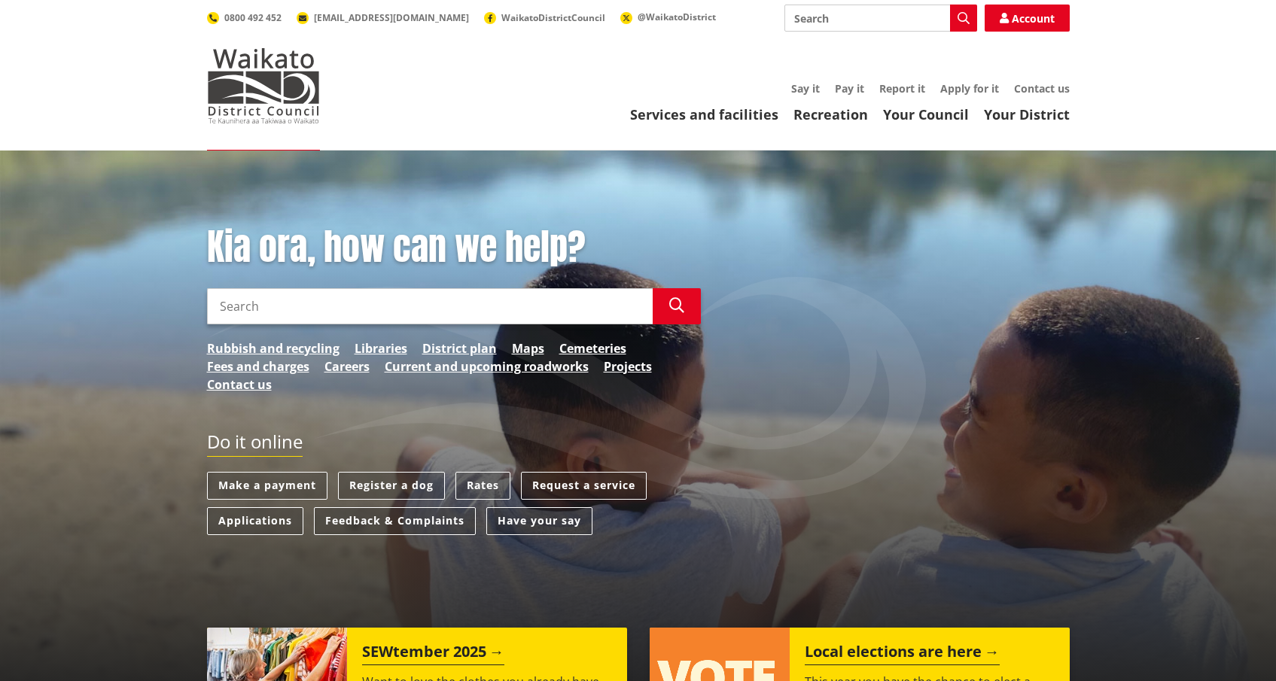
click at [389, 308] on input "Search" at bounding box center [430, 306] width 446 height 36
paste input "851 and 855 Upper Queen Street, Pukekohe"
type input "851 and 855 Upper Queen Street, Pukekohe"
click at [687, 304] on button "Search" at bounding box center [677, 306] width 48 height 36
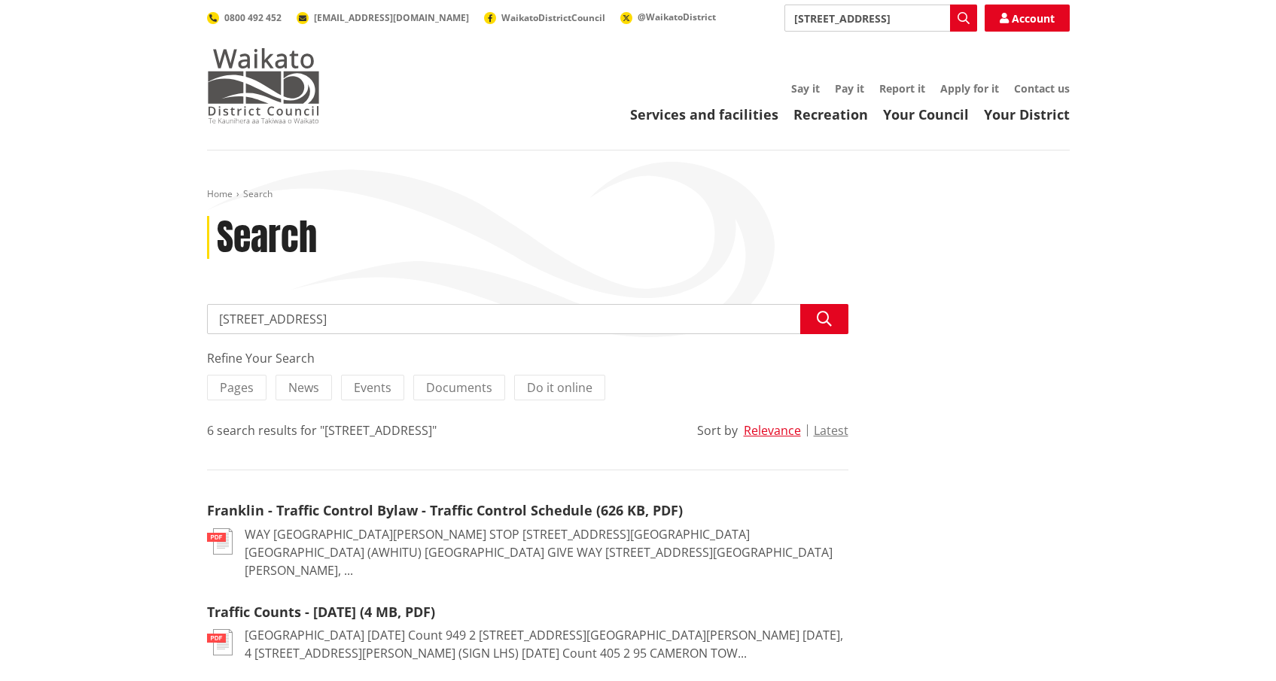
click at [257, 92] on img at bounding box center [263, 85] width 113 height 75
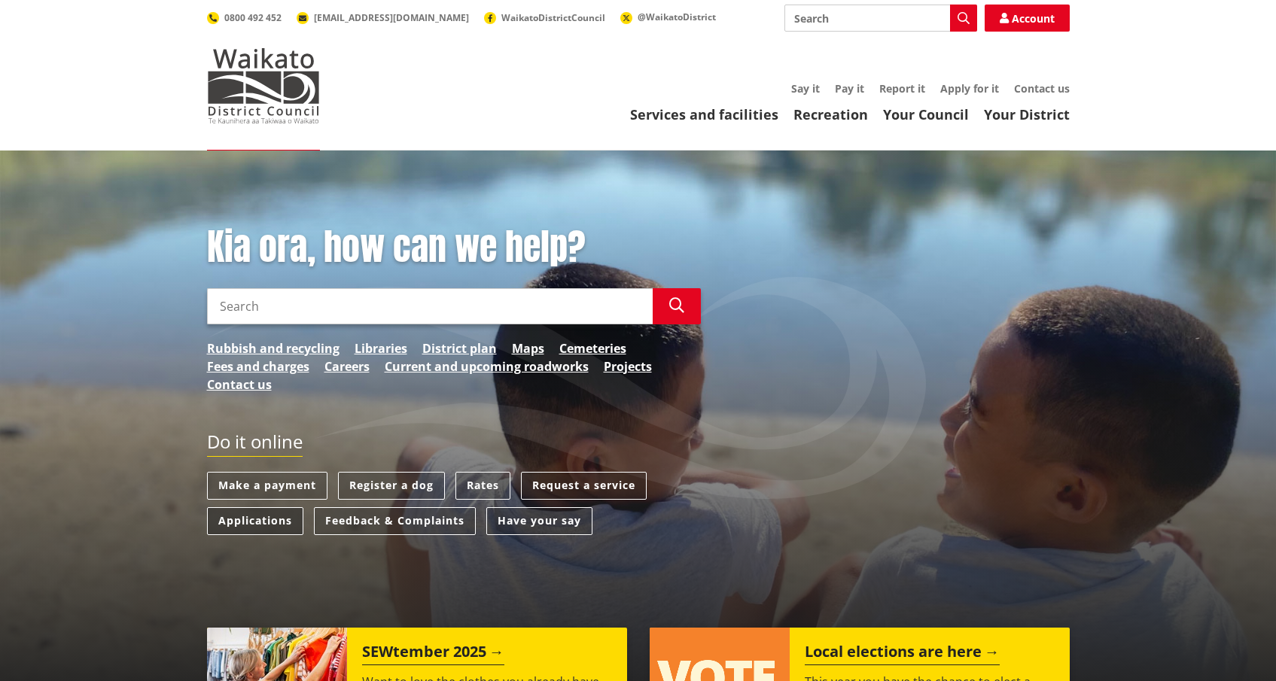
click at [263, 513] on link "Applications" at bounding box center [255, 521] width 96 height 28
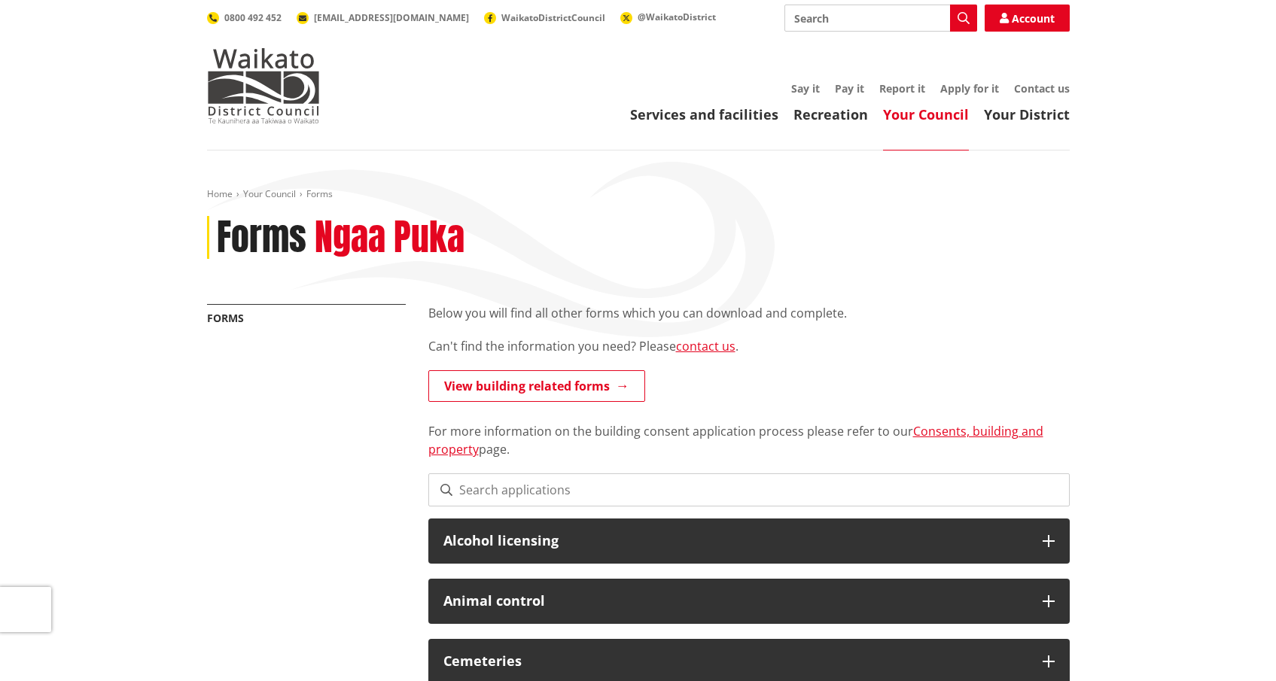
click at [636, 486] on input at bounding box center [748, 489] width 641 height 33
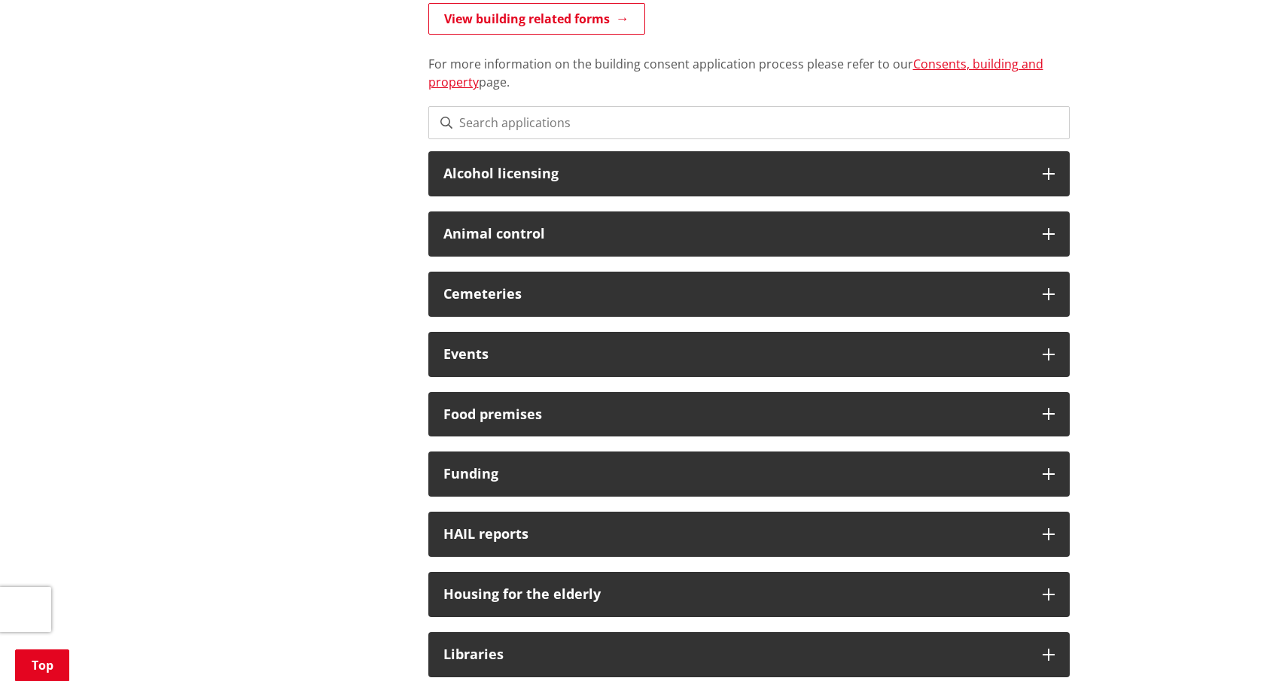
scroll to position [364, 0]
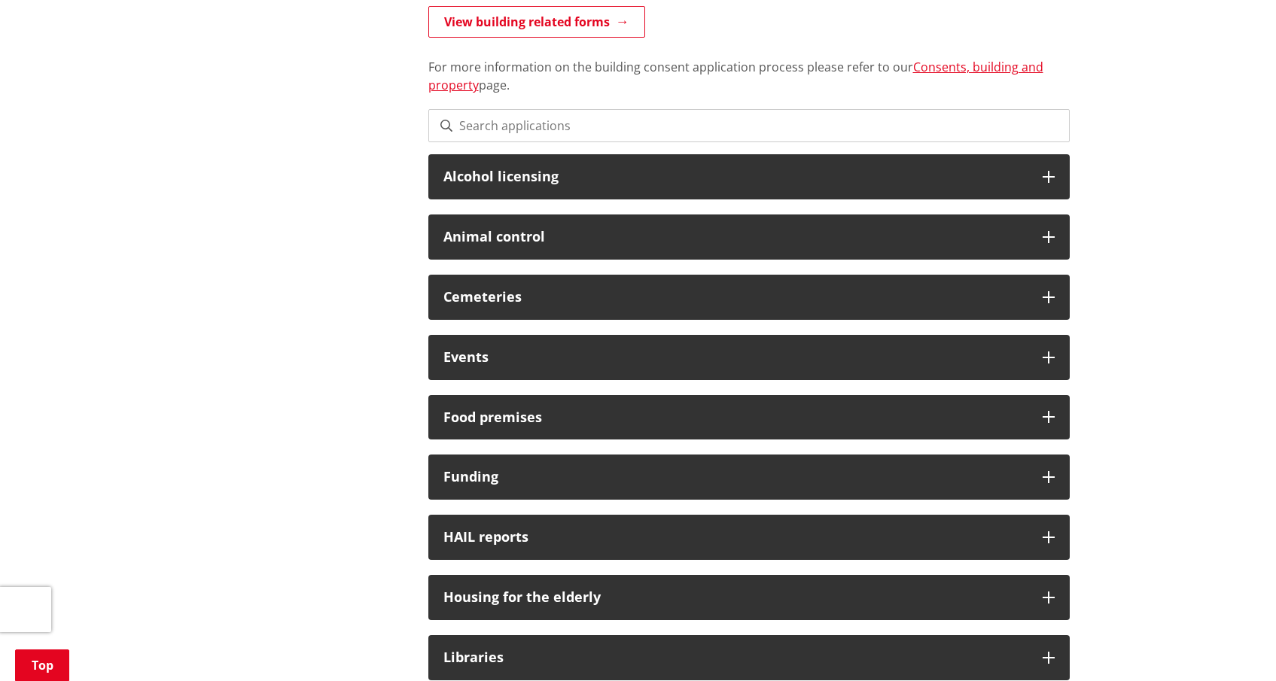
paste input "851 and 855 Upper Queen Street, Pukekohe"
type input "851 and 855 Upper Queen Street, Pukekohe"
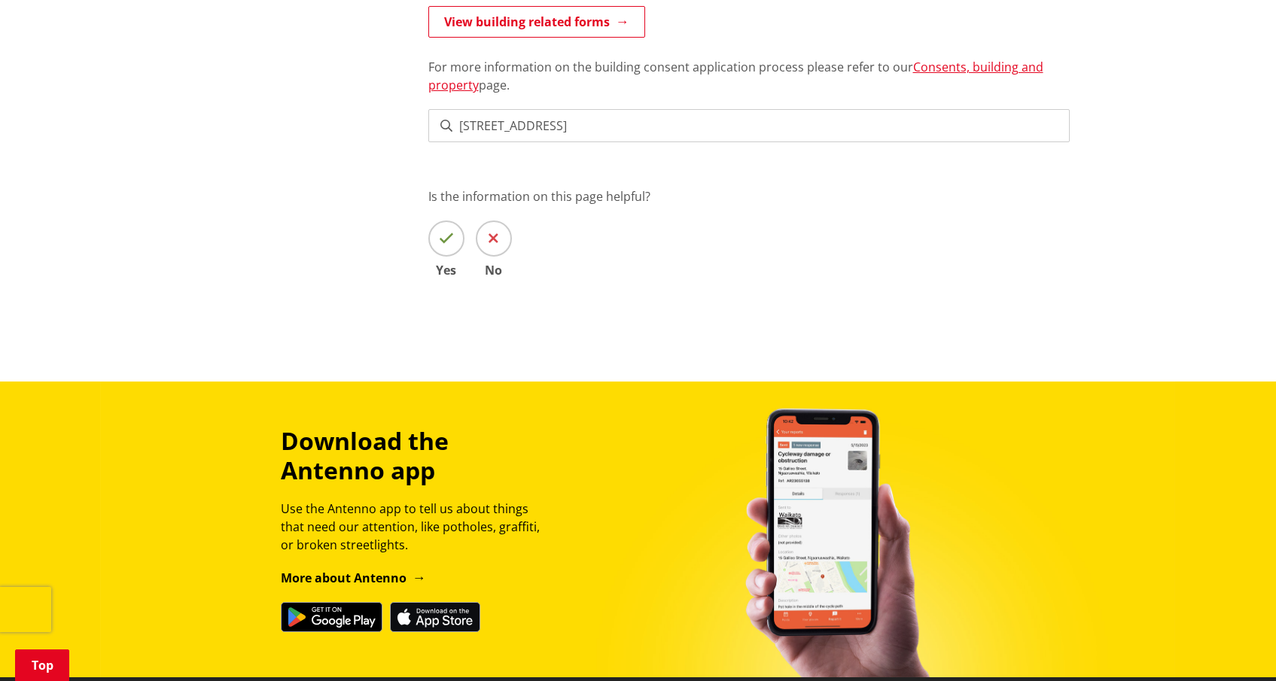
drag, startPoint x: 716, startPoint y: 124, endPoint x: 407, endPoint y: 97, distance: 309.8
click at [406, 96] on div "More from this section Forms Below you will find all other forms which you can …" at bounding box center [638, 131] width 885 height 382
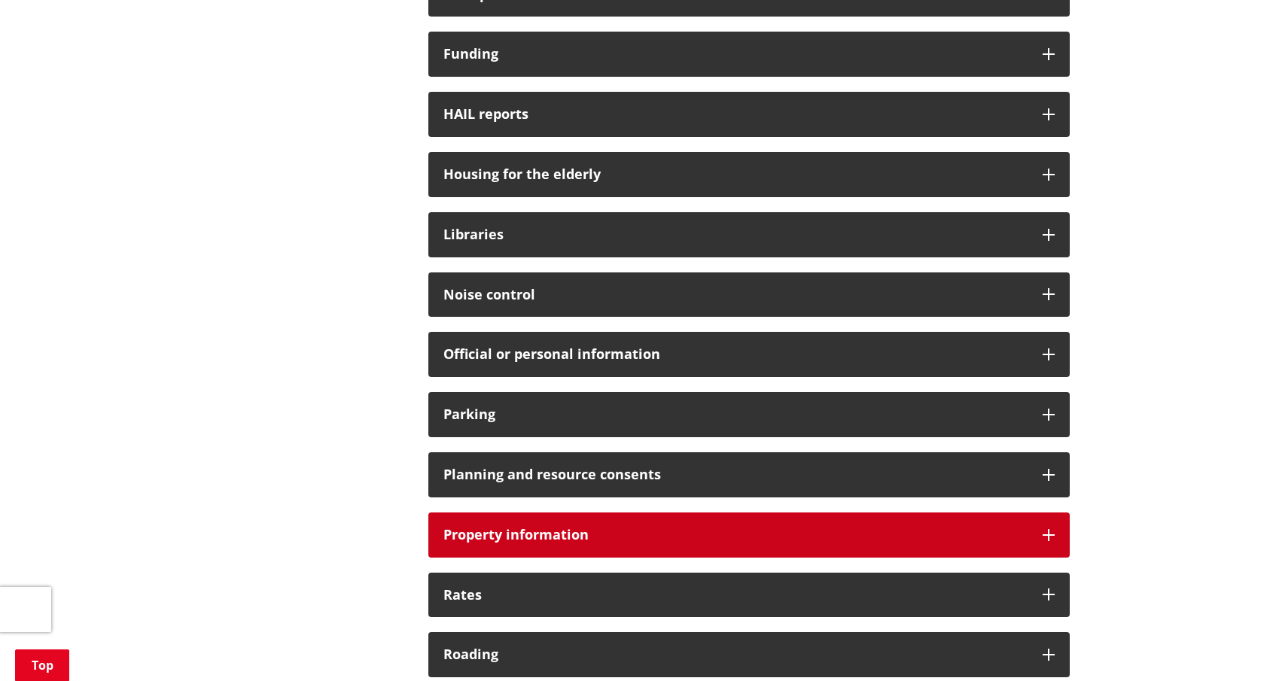
scroll to position [790, 0]
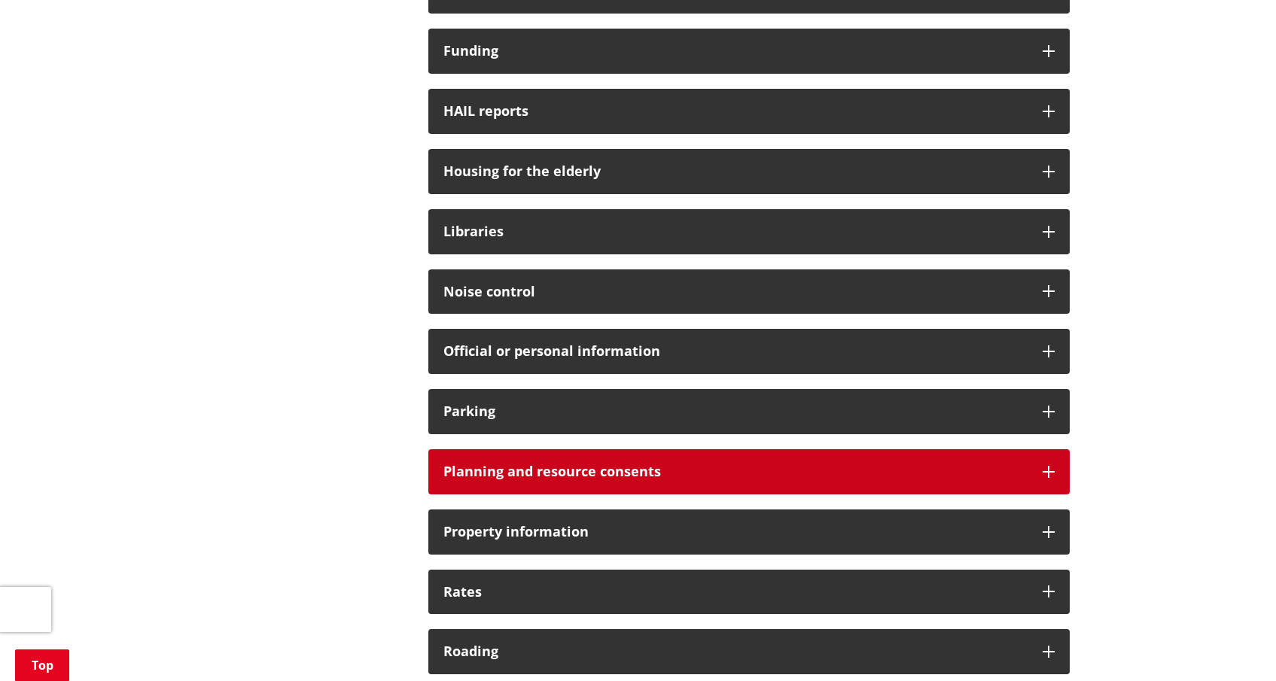
click at [1051, 466] on icon at bounding box center [1049, 472] width 12 height 12
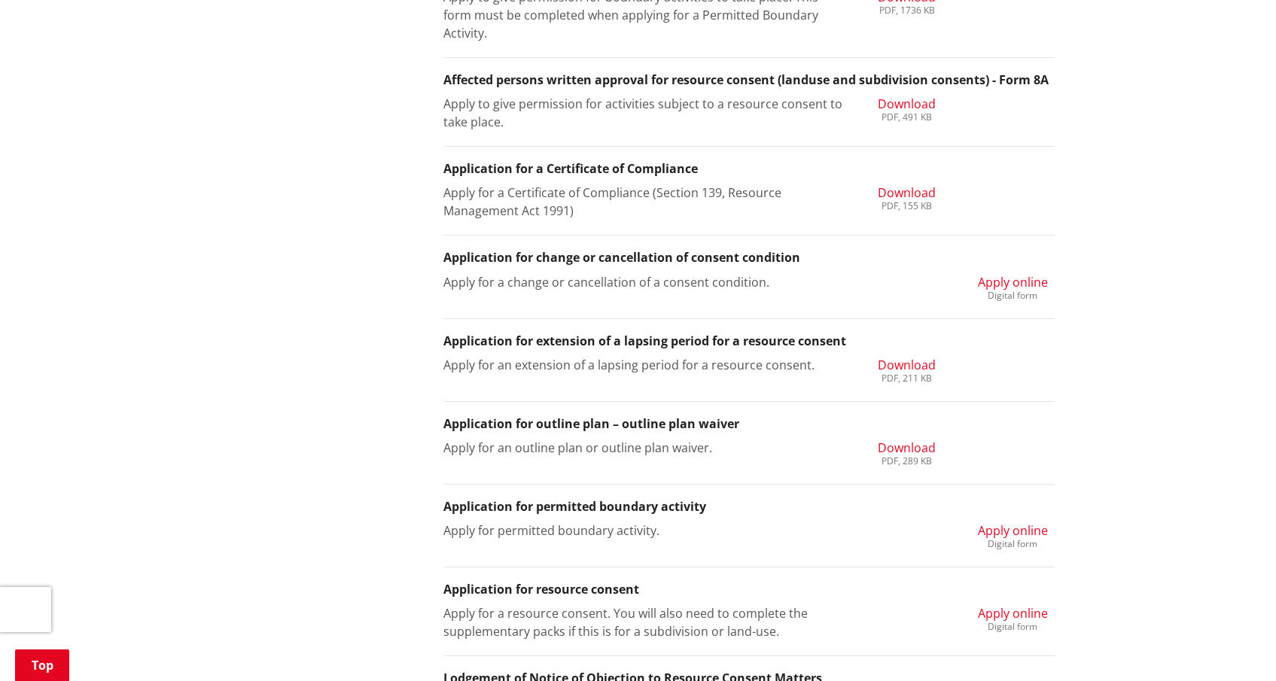
scroll to position [0, 0]
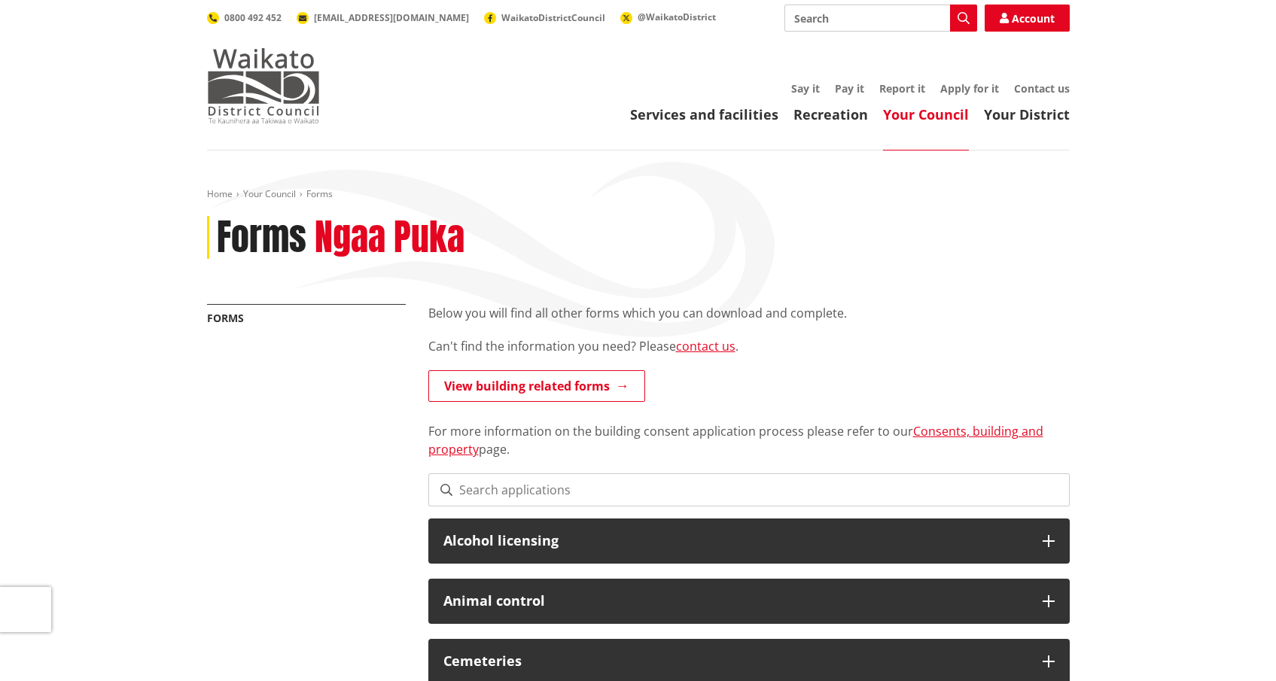
click at [269, 99] on img at bounding box center [263, 85] width 113 height 75
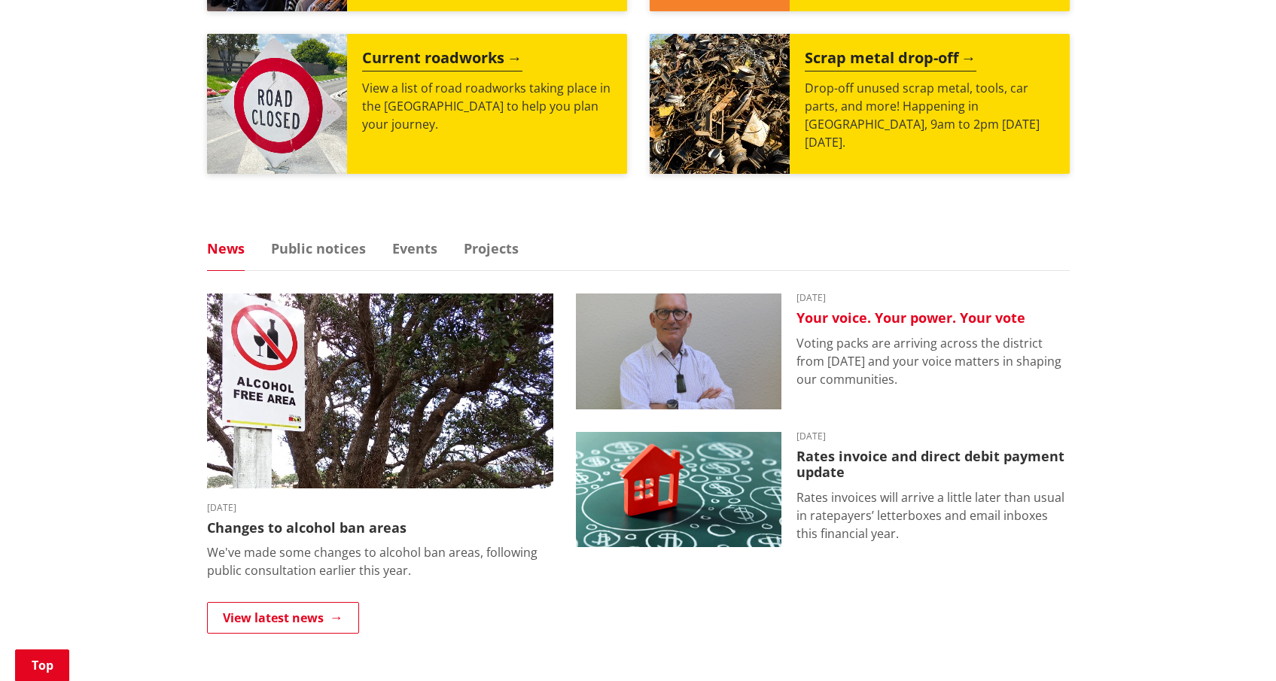
scroll to position [845, 0]
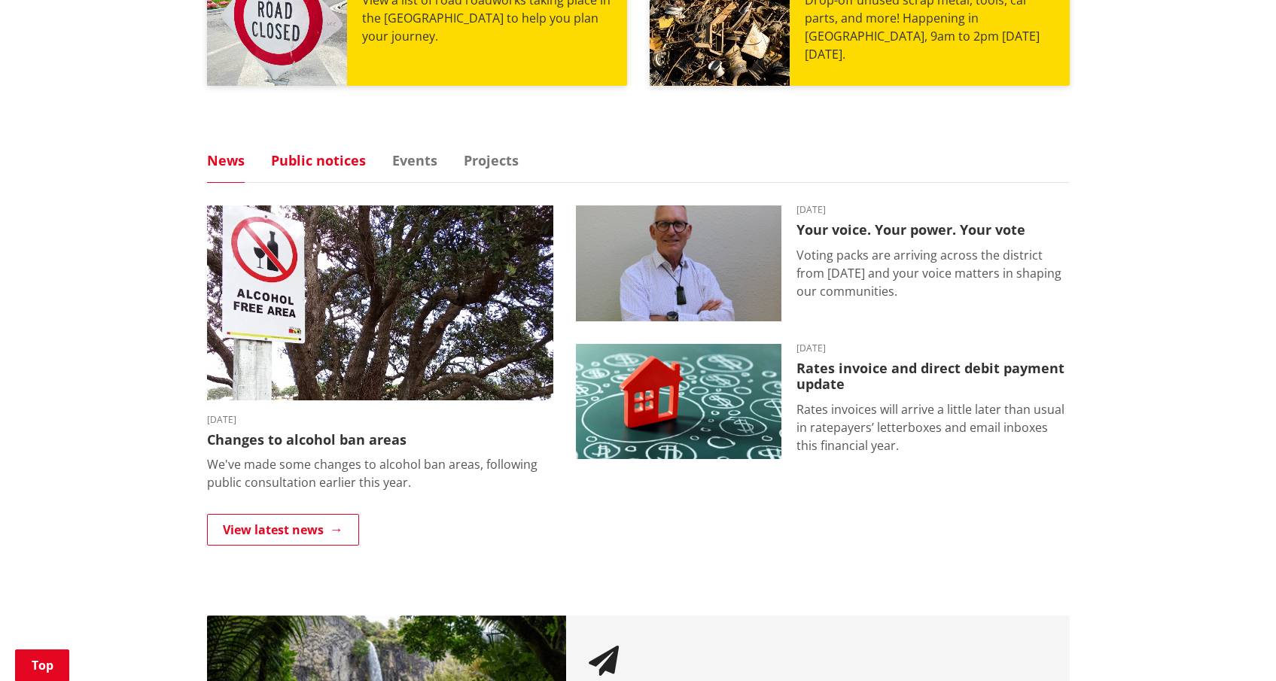
click at [327, 162] on link "Public notices" at bounding box center [318, 161] width 95 height 14
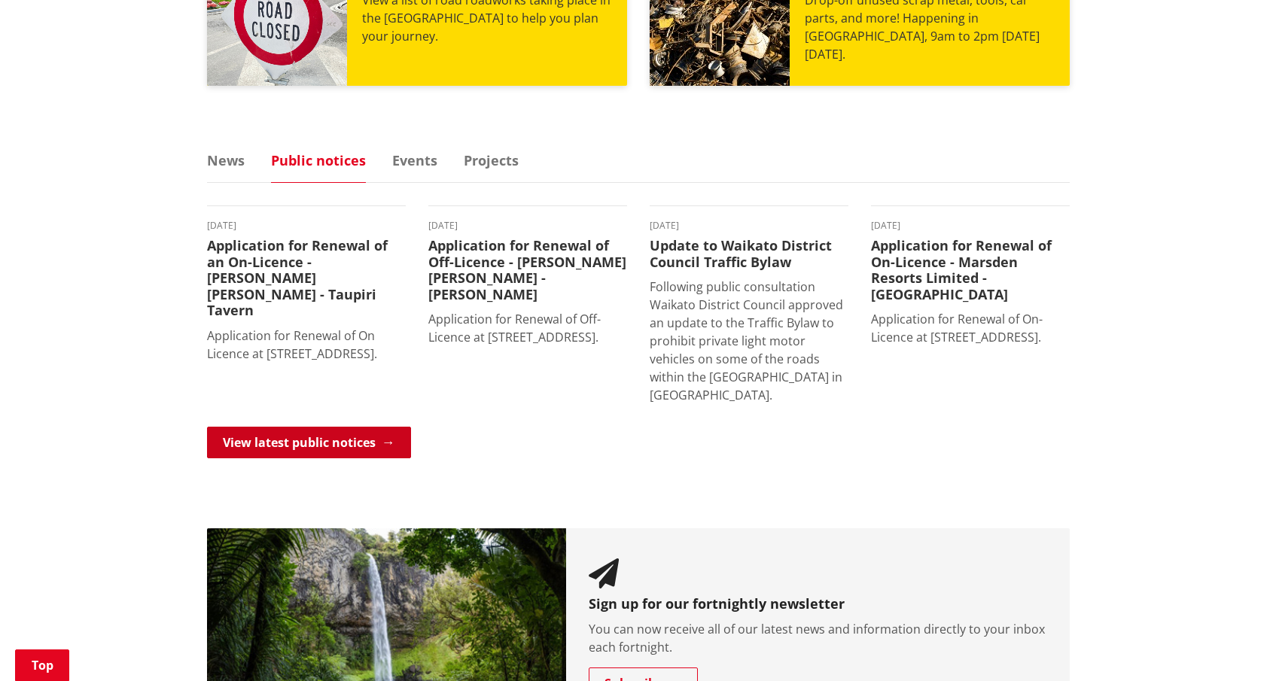
click at [331, 446] on link "View latest public notices" at bounding box center [309, 443] width 204 height 32
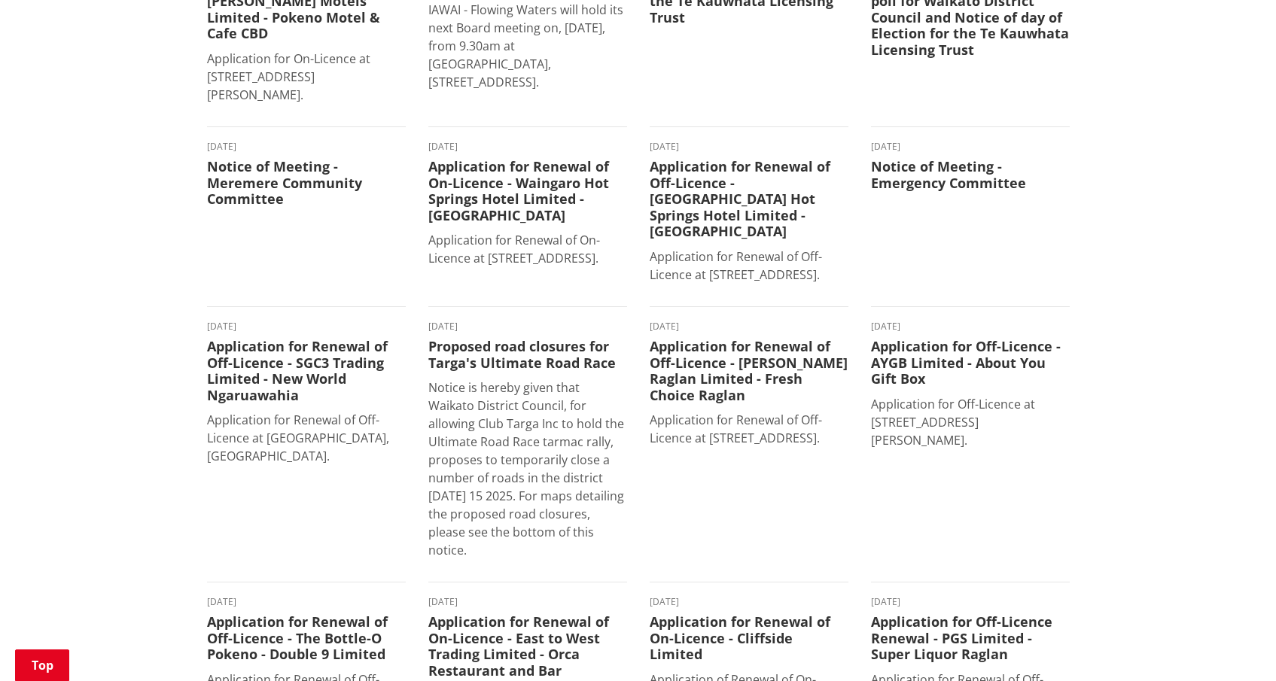
scroll to position [627, 0]
